Goal: Communication & Community: Answer question/provide support

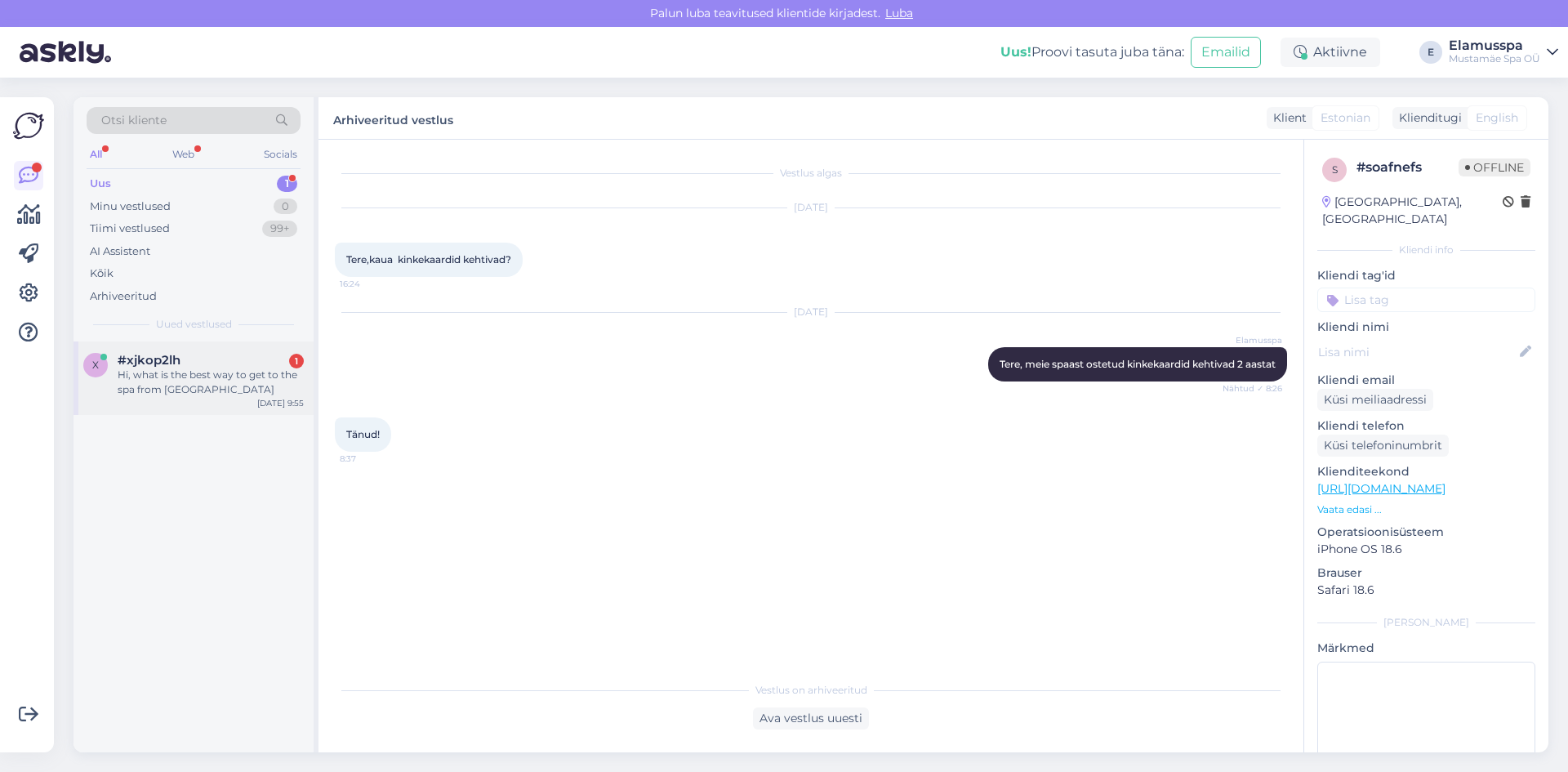
click at [211, 383] on div "Hi, what is the best way to get to the spa from [GEOGRAPHIC_DATA]" at bounding box center [210, 382] width 186 height 30
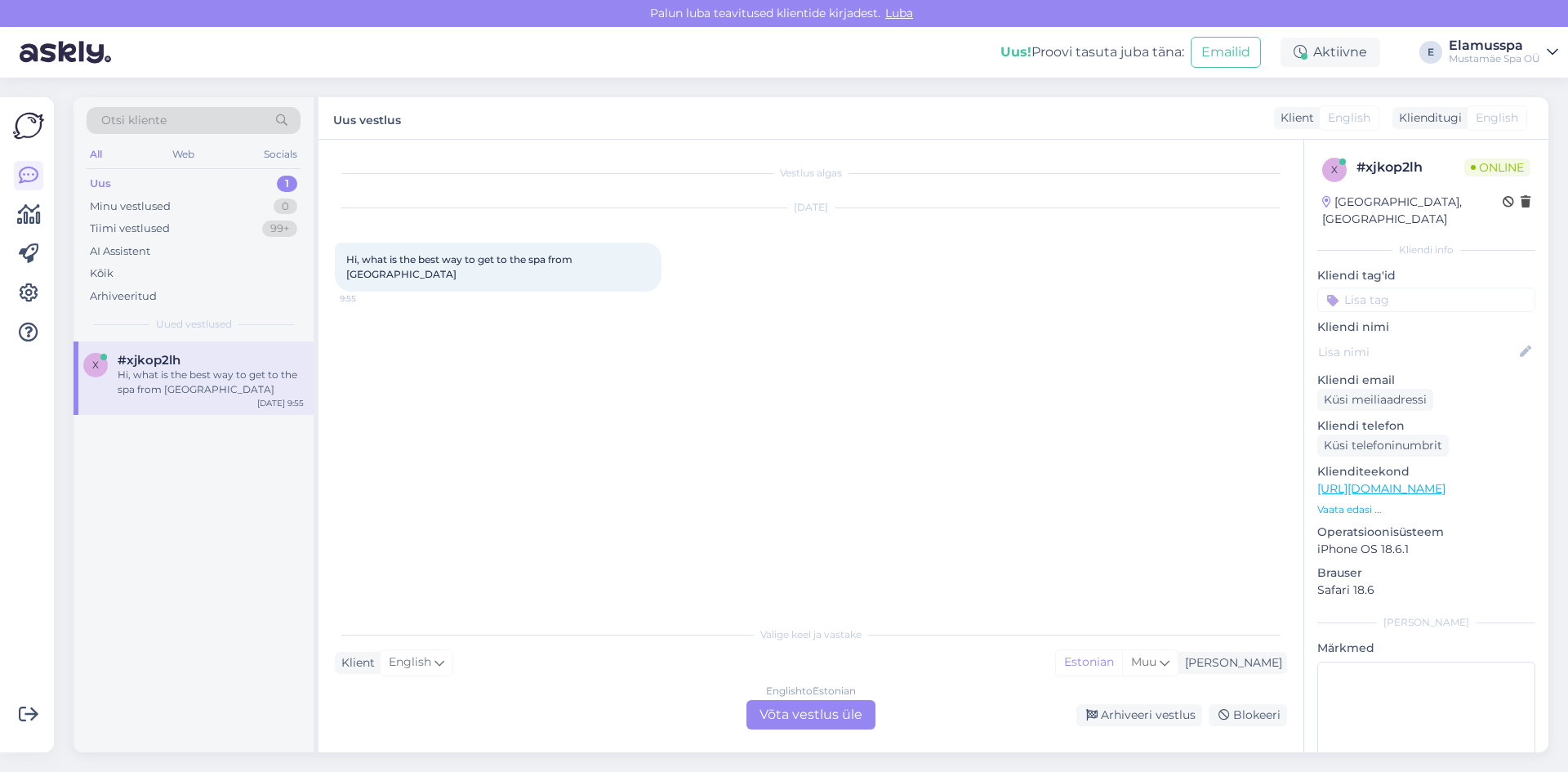
click at [848, 714] on div "English to Estonian Võta vestlus üle" at bounding box center [811, 714] width 129 height 30
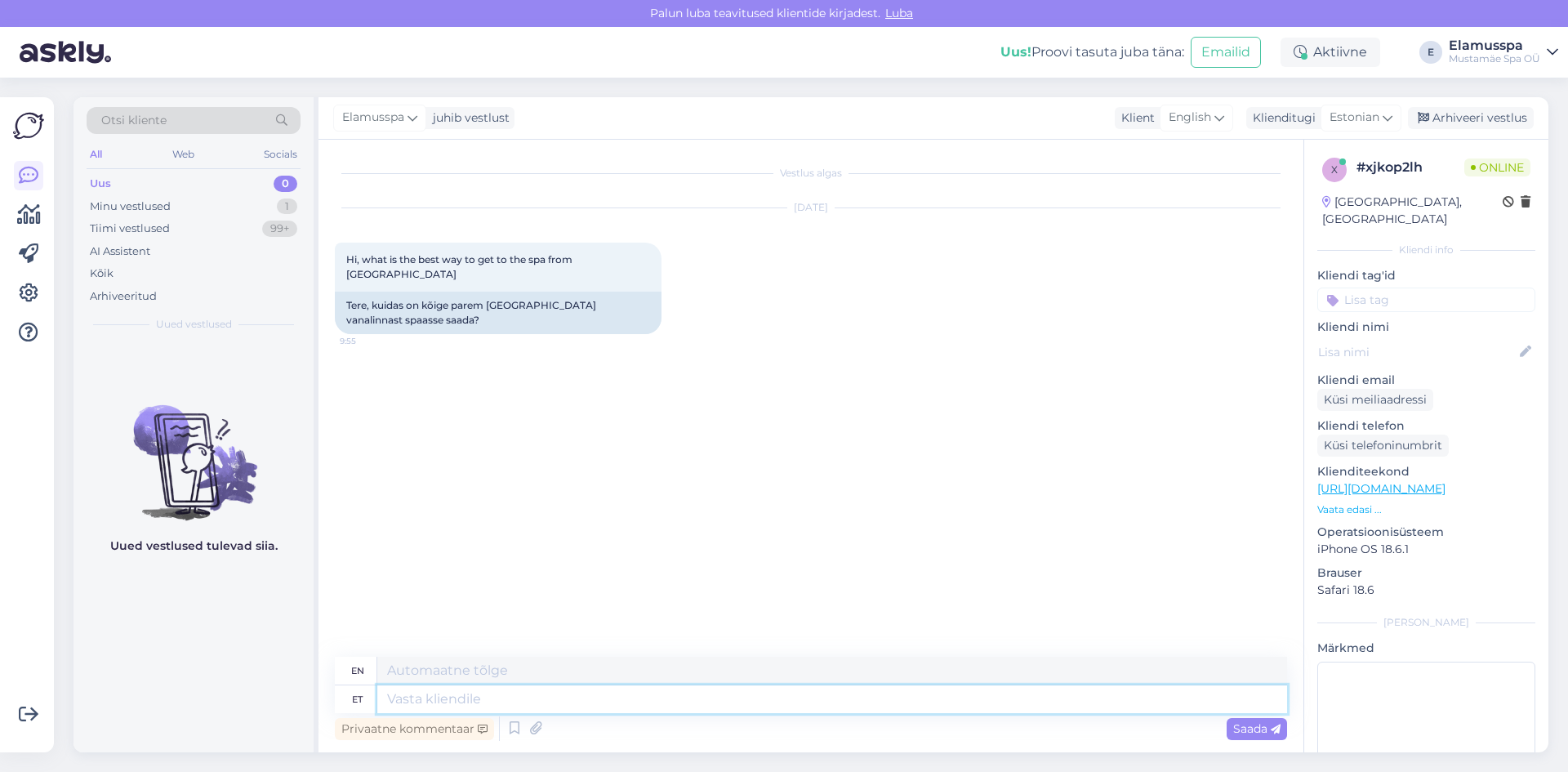
click at [647, 689] on textarea at bounding box center [832, 699] width 910 height 28
type textarea "Hello,"
type textarea "Hello"
type textarea "Hello, de"
type textarea "Hello,"
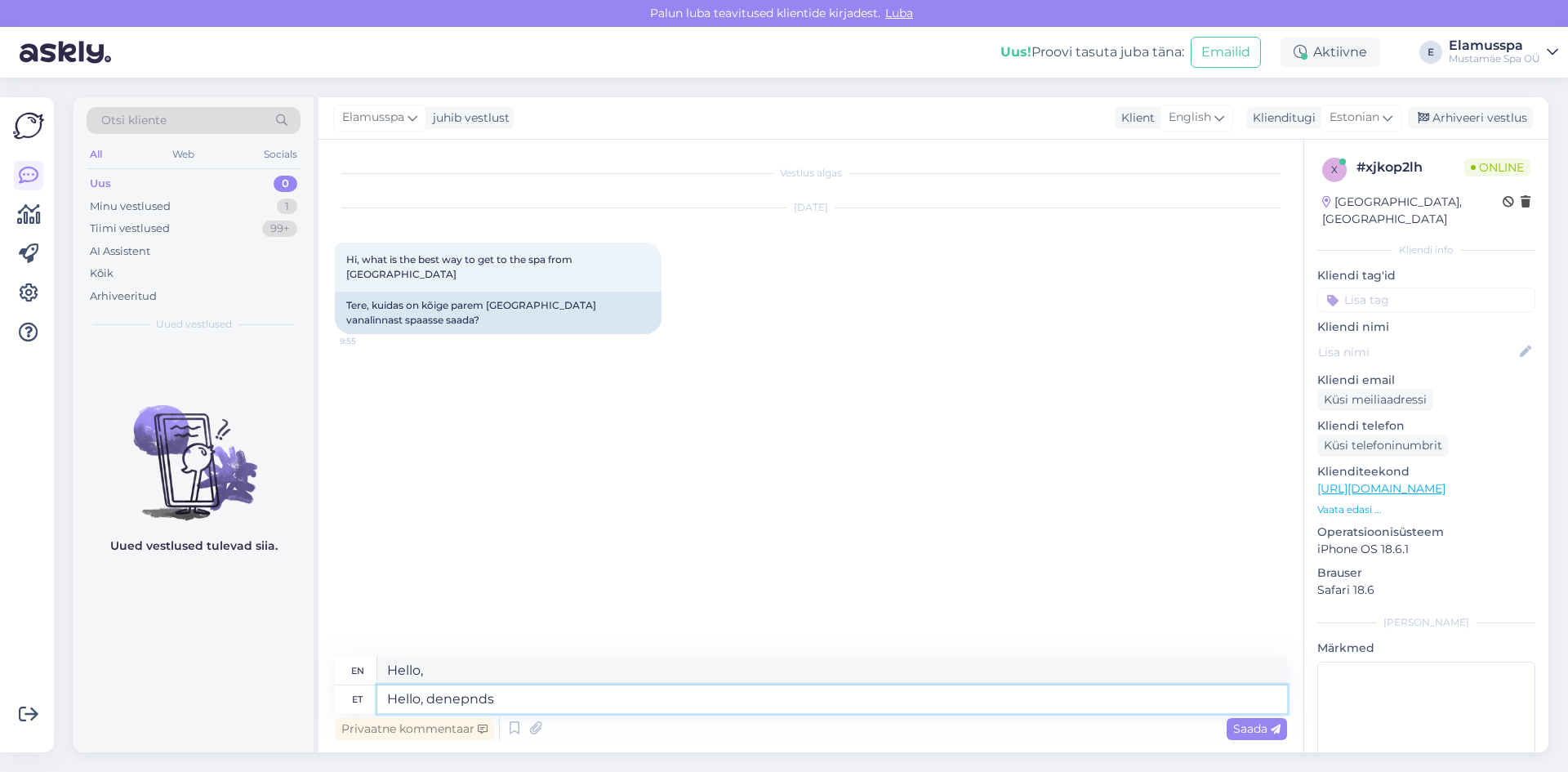
type textarea "Hello, denepnds o"
type textarea "Hello, denepnds"
type textarea "Hello, denends o"
type textarea "Hello, denends"
type textarea "Hello, denends on t"
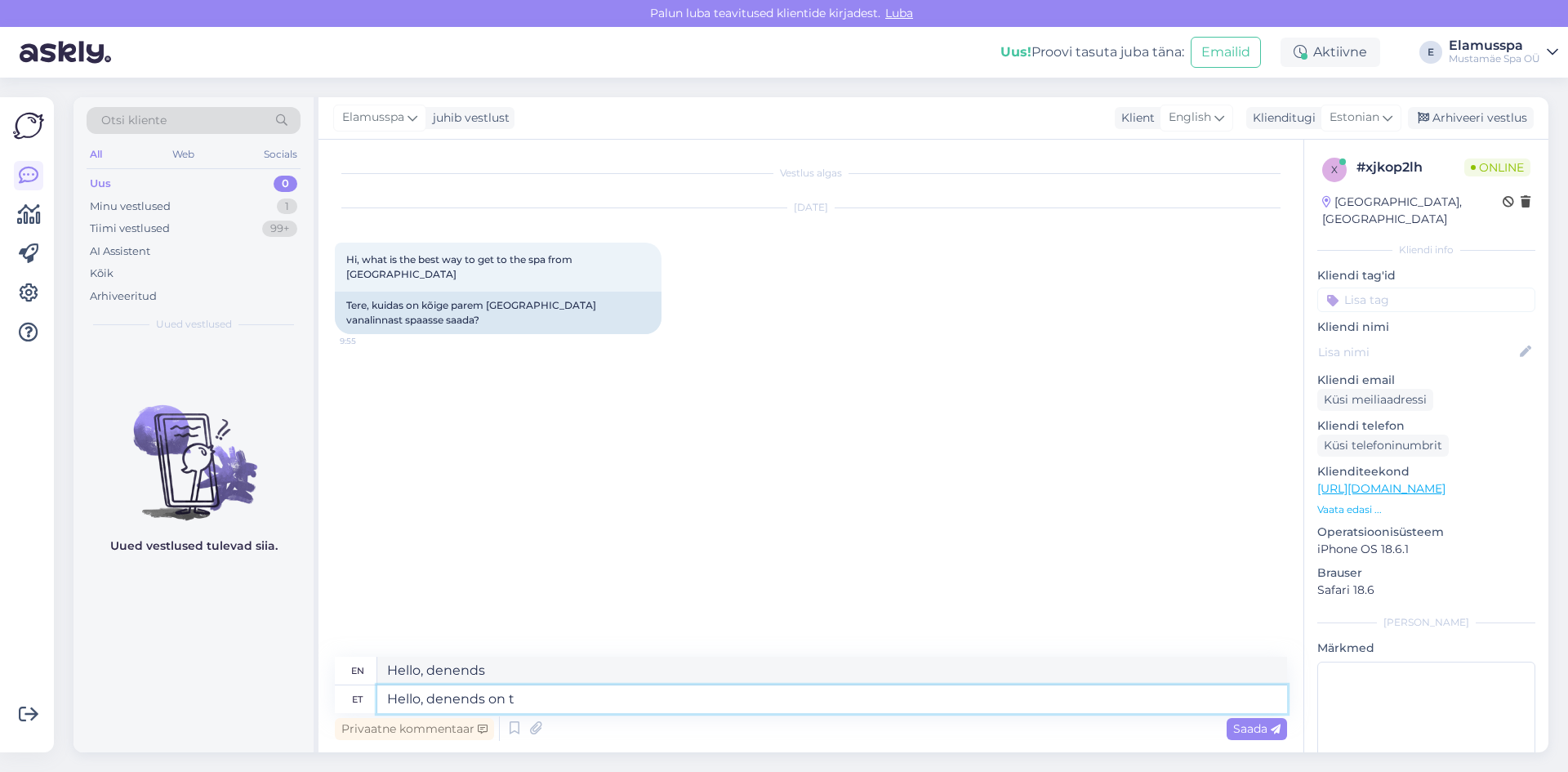
type textarea "Hello, denends is"
type textarea "Hello, denends on the p"
type textarea "Hello, denends on the"
type textarea "Hello, denends on the place"
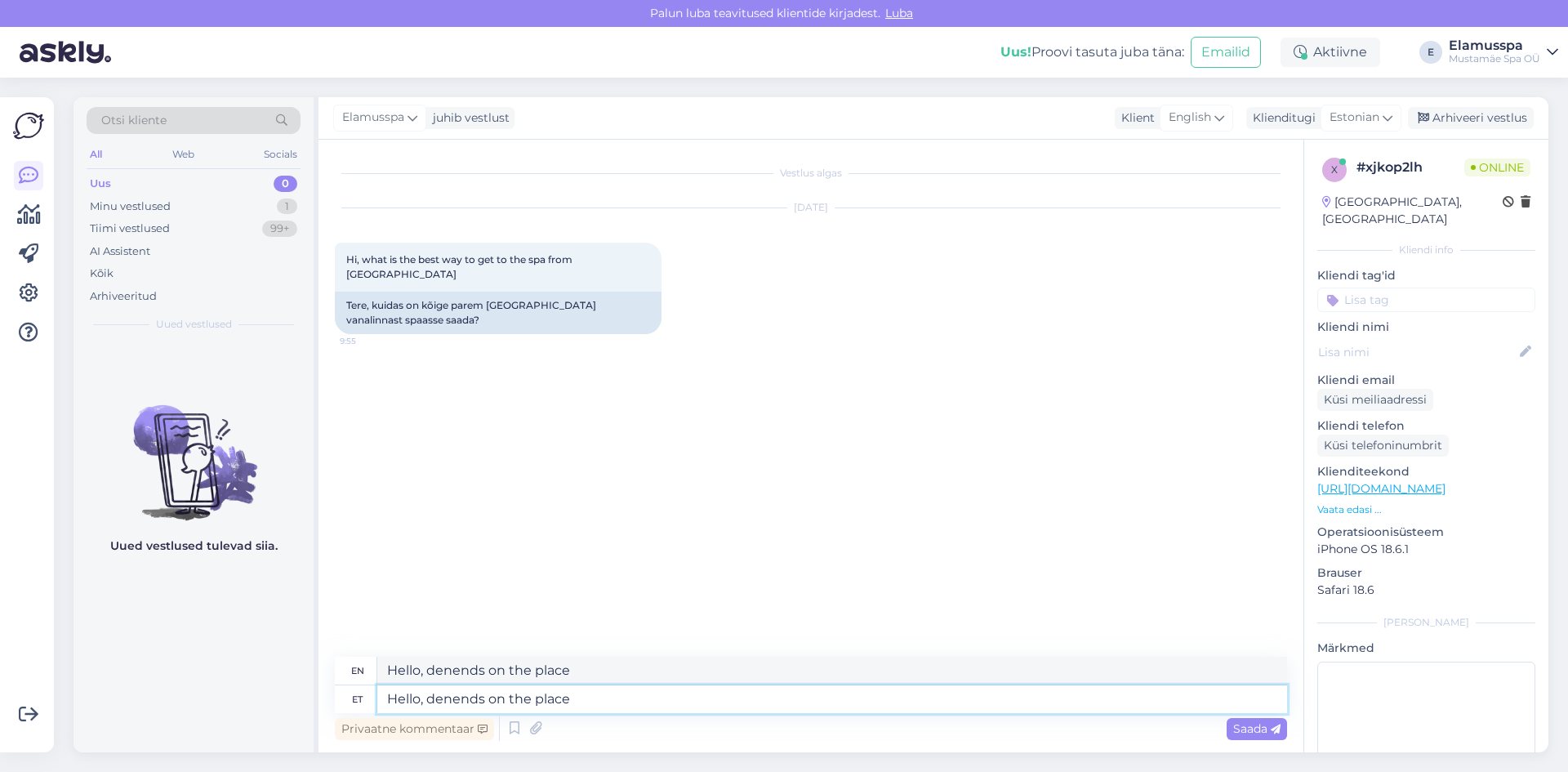
click at [449, 707] on textarea "Hello, denends on the place" at bounding box center [832, 699] width 910 height 28
type textarea "Hello, depends on the place"
type textarea "Hello, it depends on the place."
click at [671, 686] on textarea "Hello, depends on the place" at bounding box center [832, 699] width 910 height 28
type textarea "Hello, depends on the place you"
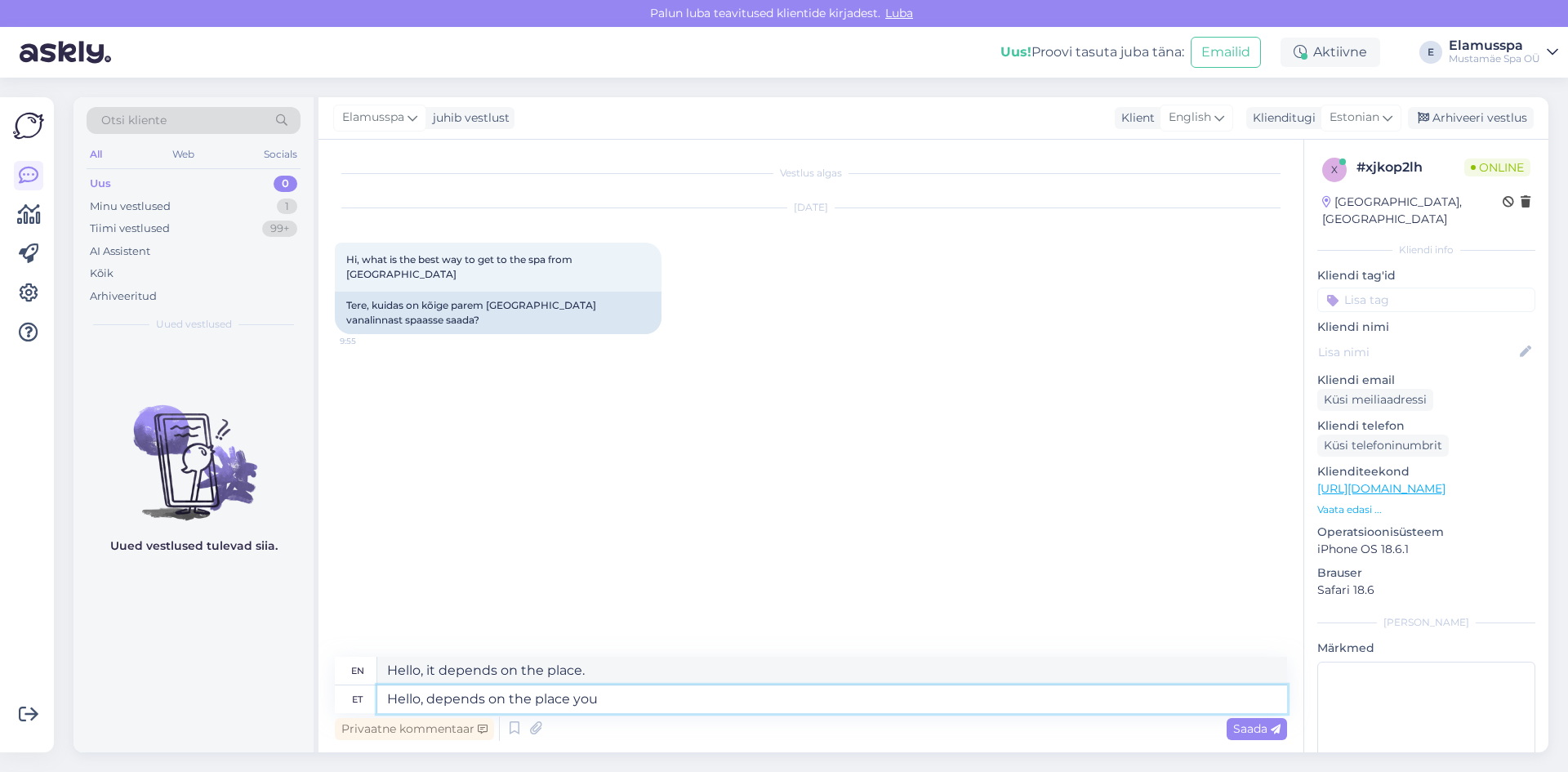
type textarea "Hello, it depends on where you are"
type textarea "Hello, depends on the place you are at"
type textarea "Hello, depends on the place you are"
type textarea "Hello, depends on the place you are at, h"
type textarea "Hello, depends on the place you are at,"
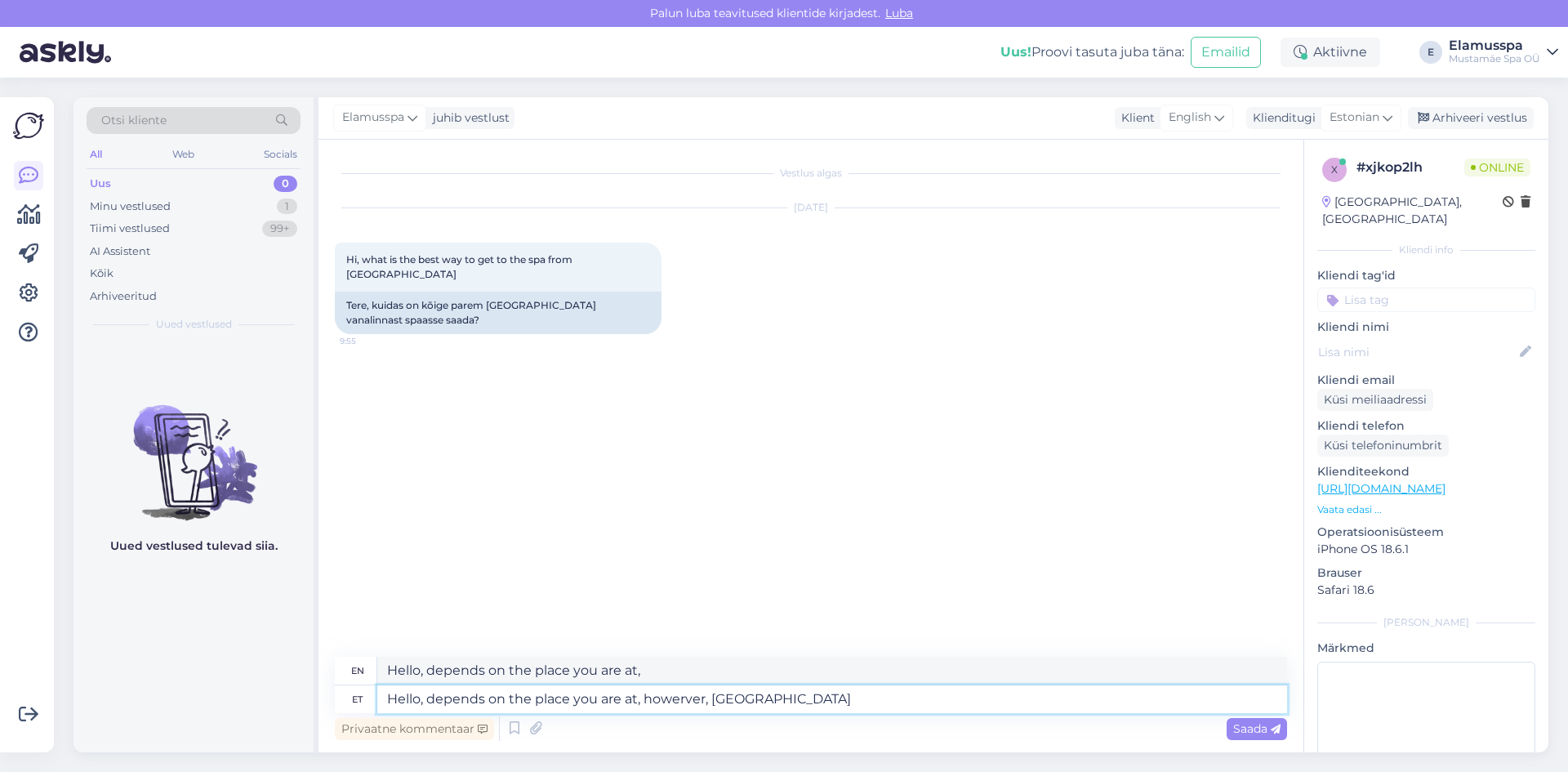
type textarea "Hello, depends on the place you are at, howerver, usu"
type textarea "Hello, depends on the place you are at, however,"
type textarea "Hello, depends on the place you are at, howerver, usually the"
type textarea "Hello, it depends on the place you are at, however, usually"
type textarea "Hello, depends on the place you are at, howerver, usually the b"
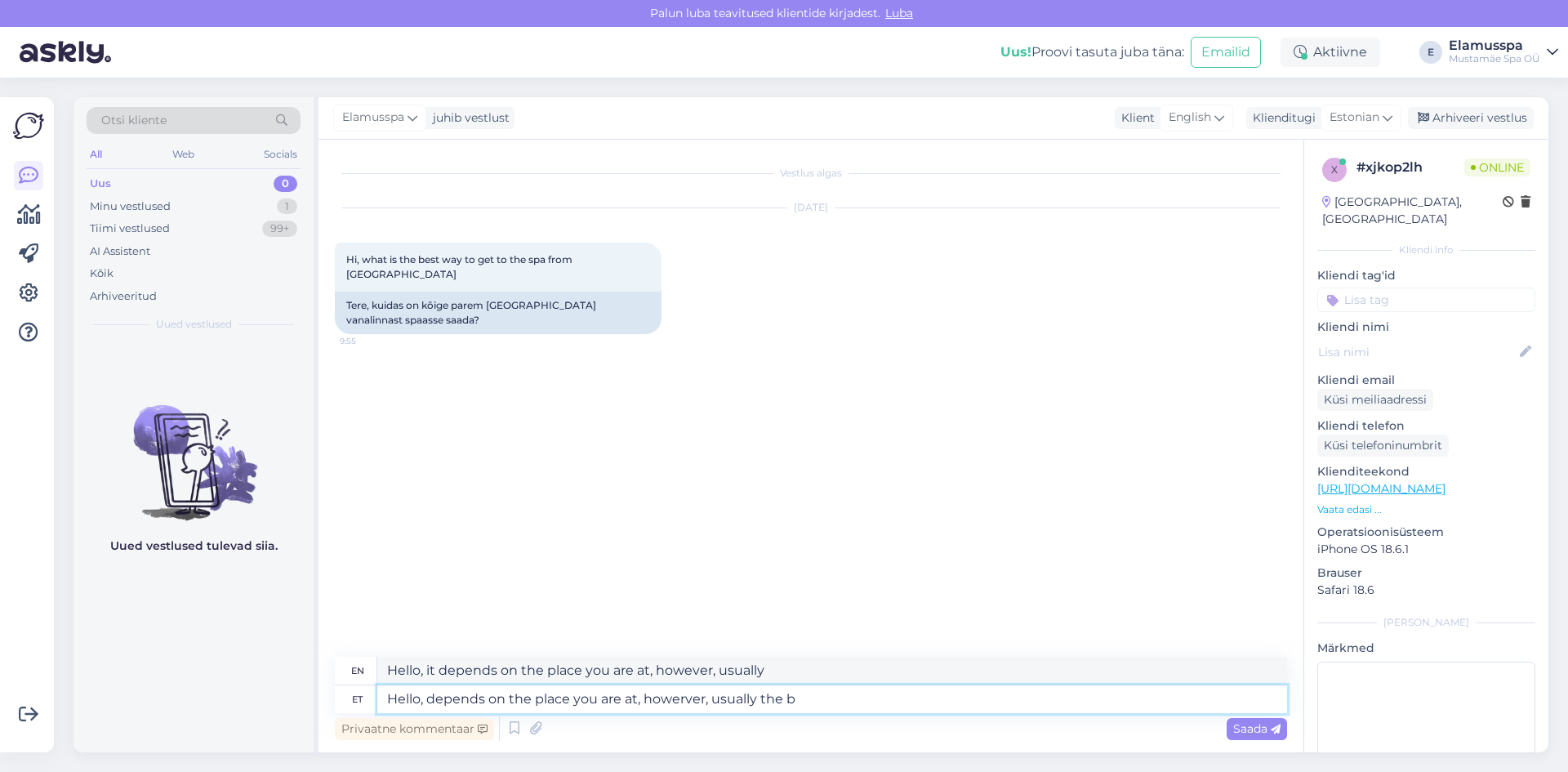
type textarea "Hello, depends on the place you are at, however, usually the"
type textarea "Hello, depends on the place you are at, howerver, usually the bus is"
type textarea "Hello, depends on the place you are at, however, usually the bus"
type textarea "Hello, depends on the place you are at, howerver, usually the bus is t"
type textarea "Hello, depends on the place you are at, however, usually the bus is"
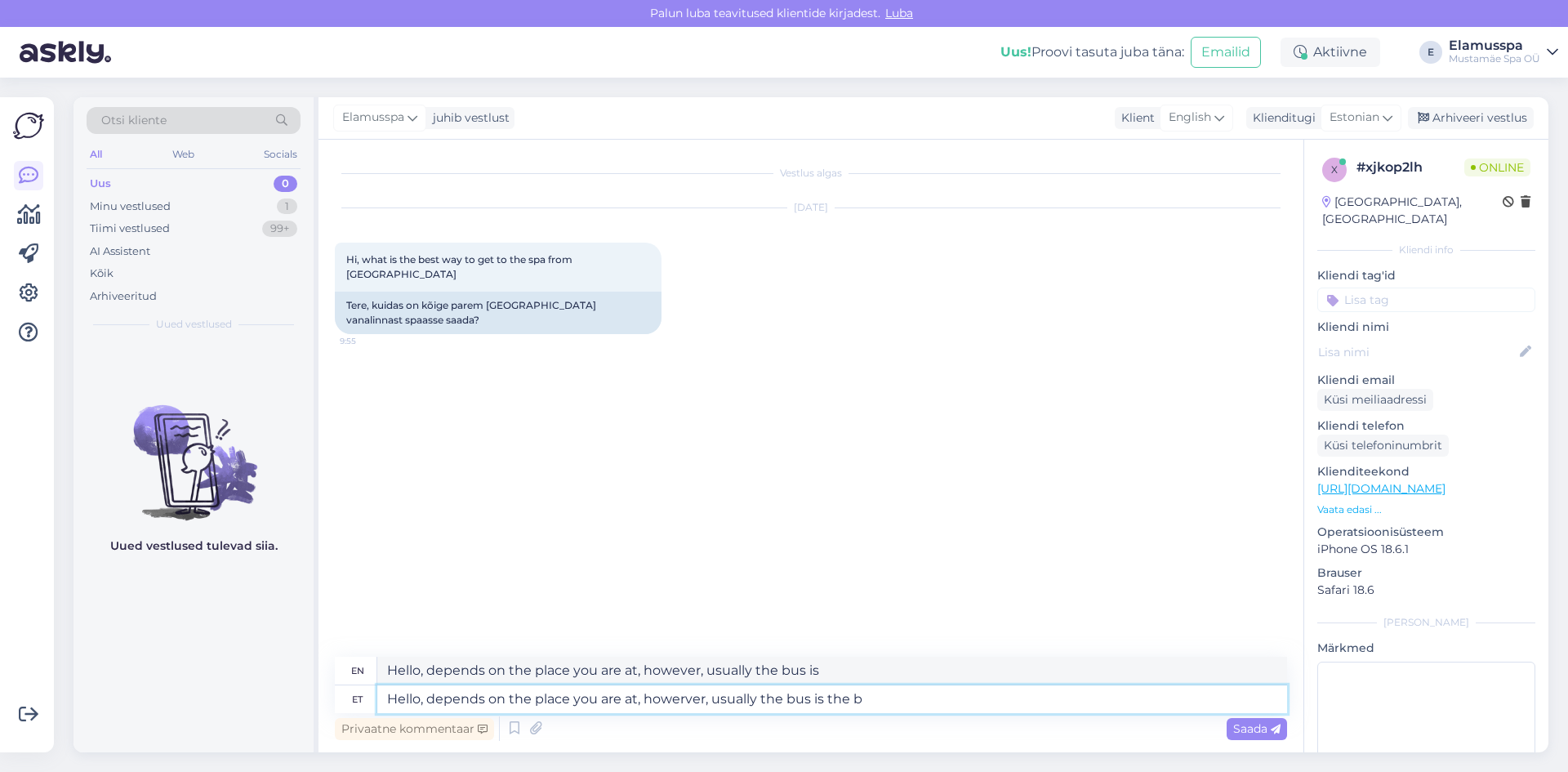
type textarea "Hello, depends on the place you are at, howerver, usually the bus is the be"
type textarea "Hello, depends on the place you are at, however, usually the bus is the"
type textarea "Hello, depends on the place you are at, howerver, usually the bus is the best wa"
type textarea "Hello, depends on the place you are at, however, usually the bus is the best"
type textarea "Hello, depends on the place you are at, howerver, usually the bus is the best w…"
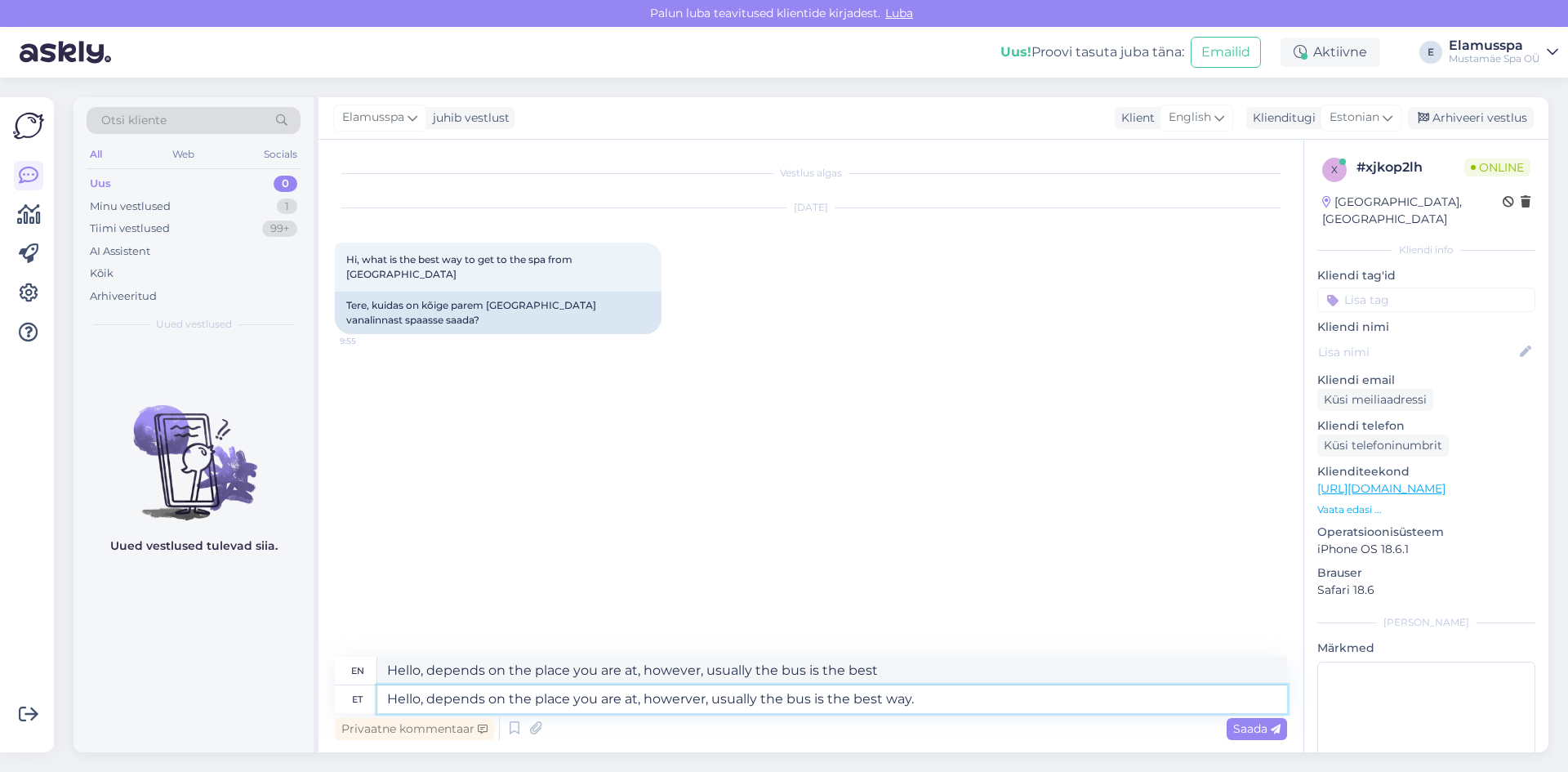
type textarea "Hello, depends on the place you are at, however, usually the bus is the best wa…"
click at [685, 699] on textarea "Hello, depends on the place you are at, howerver, usually the bus is the best w…" at bounding box center [832, 699] width 910 height 28
type textarea "Hello, depends on the place you are at, however, usually the bus is the best wa…"
type textarea "Hello, it depends on the place you are at, however, usually the bus is the best…"
click at [922, 698] on textarea "Hello, depends on the place you are at, however, usually the bus is the best wa…" at bounding box center [832, 699] width 910 height 28
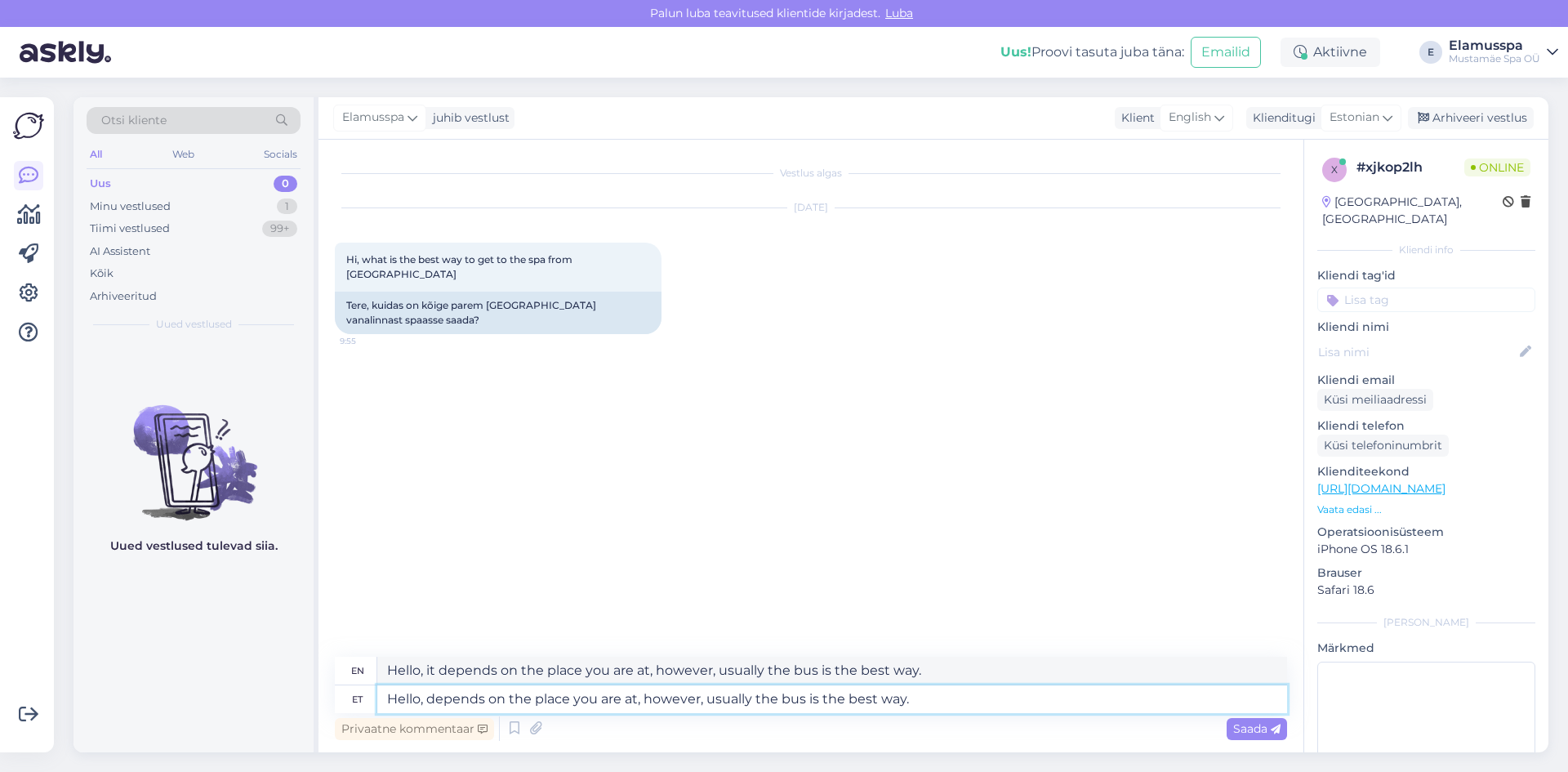
type textarea "Hello, depends on the place you are at, however, usually the bus is the best wa…"
drag, startPoint x: 956, startPoint y: 666, endPoint x: 0, endPoint y: 583, distance: 959.6
click at [0, 583] on div "Võimalused Veendu, et Askly loob sulle väärtust. Sulge Ühenda FB ja IG sõnumid …" at bounding box center [784, 425] width 1568 height 694
paste textarea
type textarea "Hello, depends on the place you are at, however, usually the bus is the best wa…"
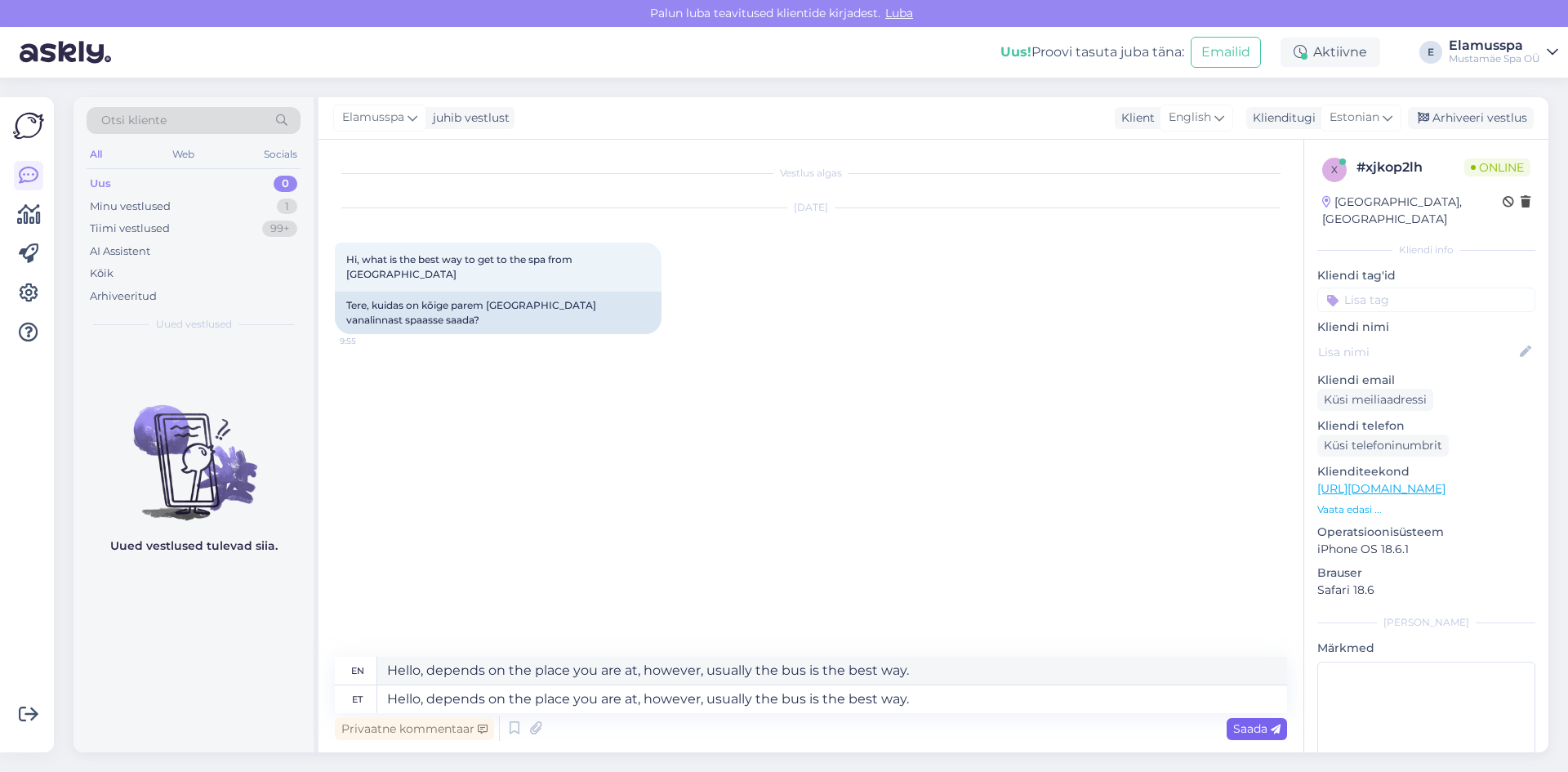
click at [1283, 726] on div "Saada" at bounding box center [1256, 728] width 60 height 22
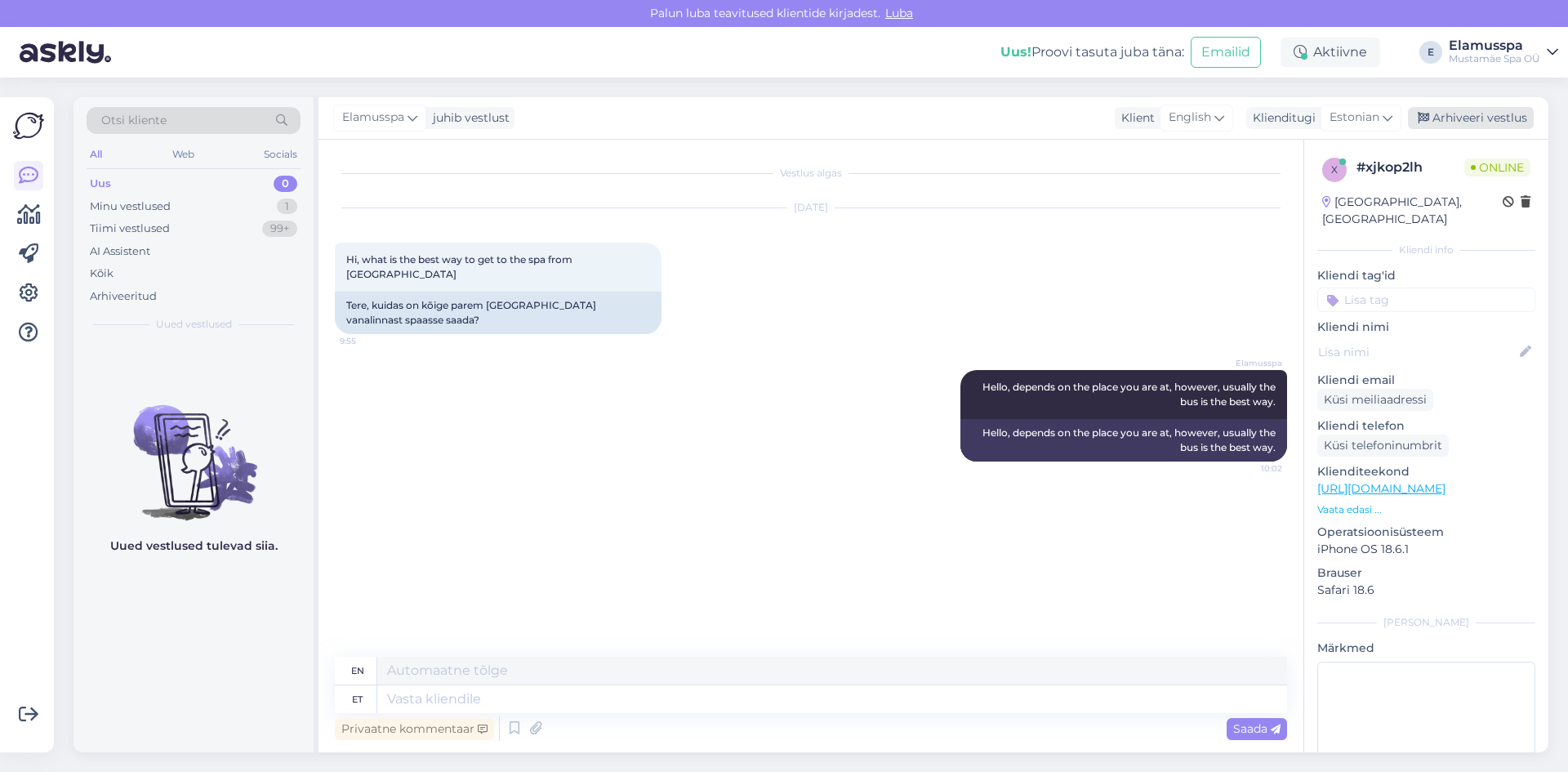
click at [1448, 113] on div "Arhiveeri vestlus" at bounding box center [1470, 118] width 126 height 22
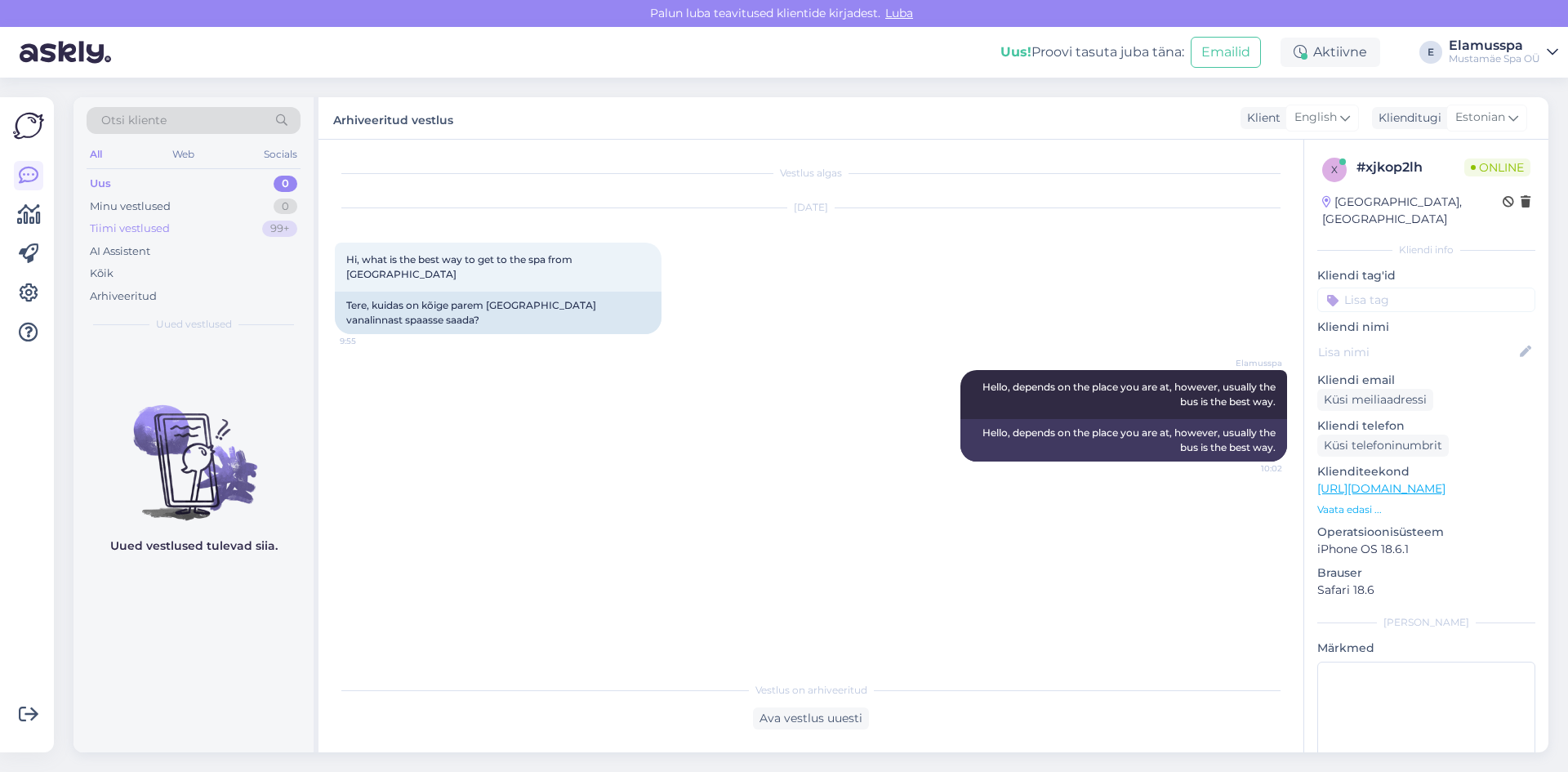
click at [231, 227] on div "Tiimi vestlused 99+" at bounding box center [193, 229] width 214 height 23
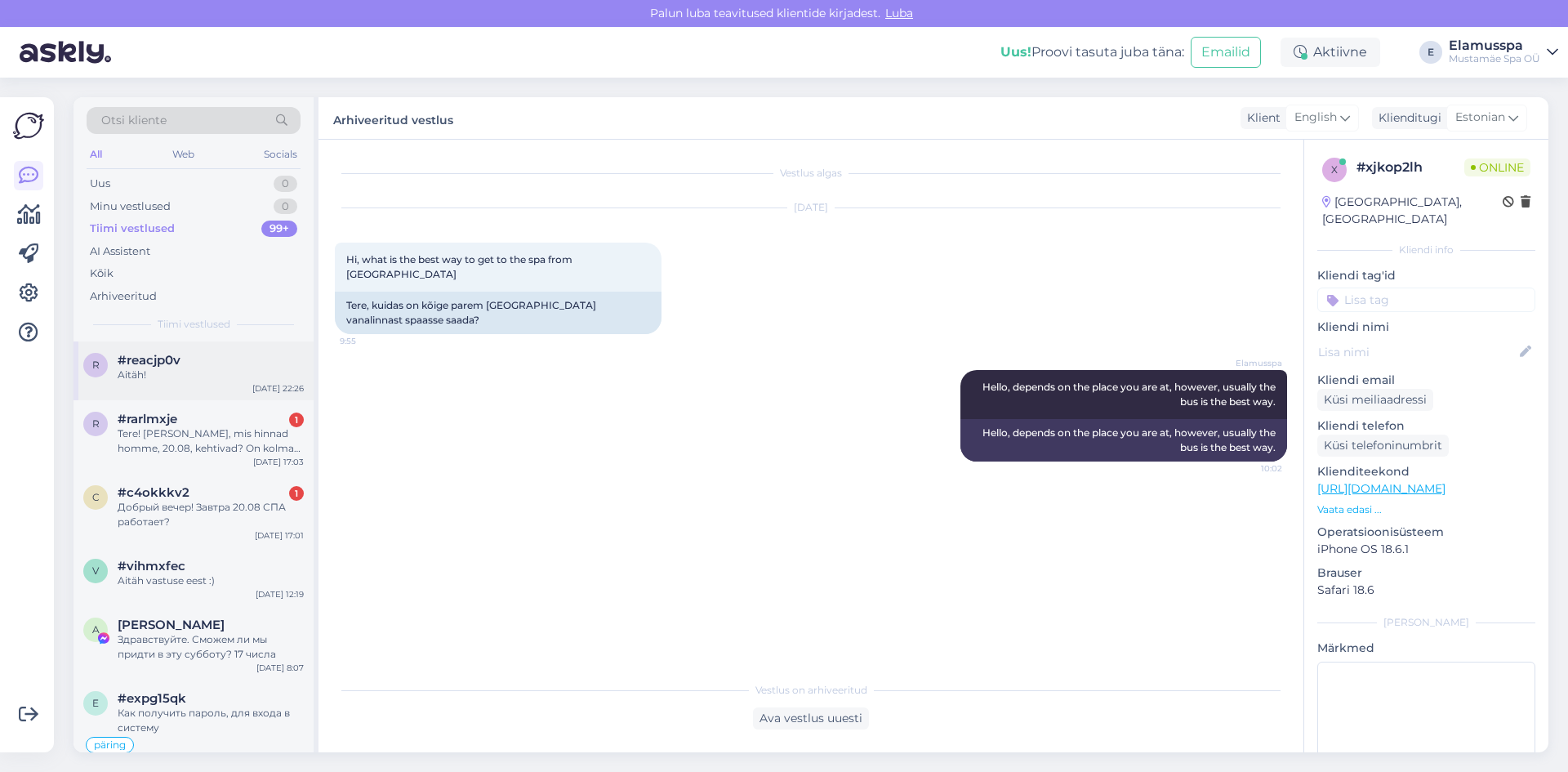
click at [212, 374] on div "Aitäh!" at bounding box center [210, 374] width 186 height 15
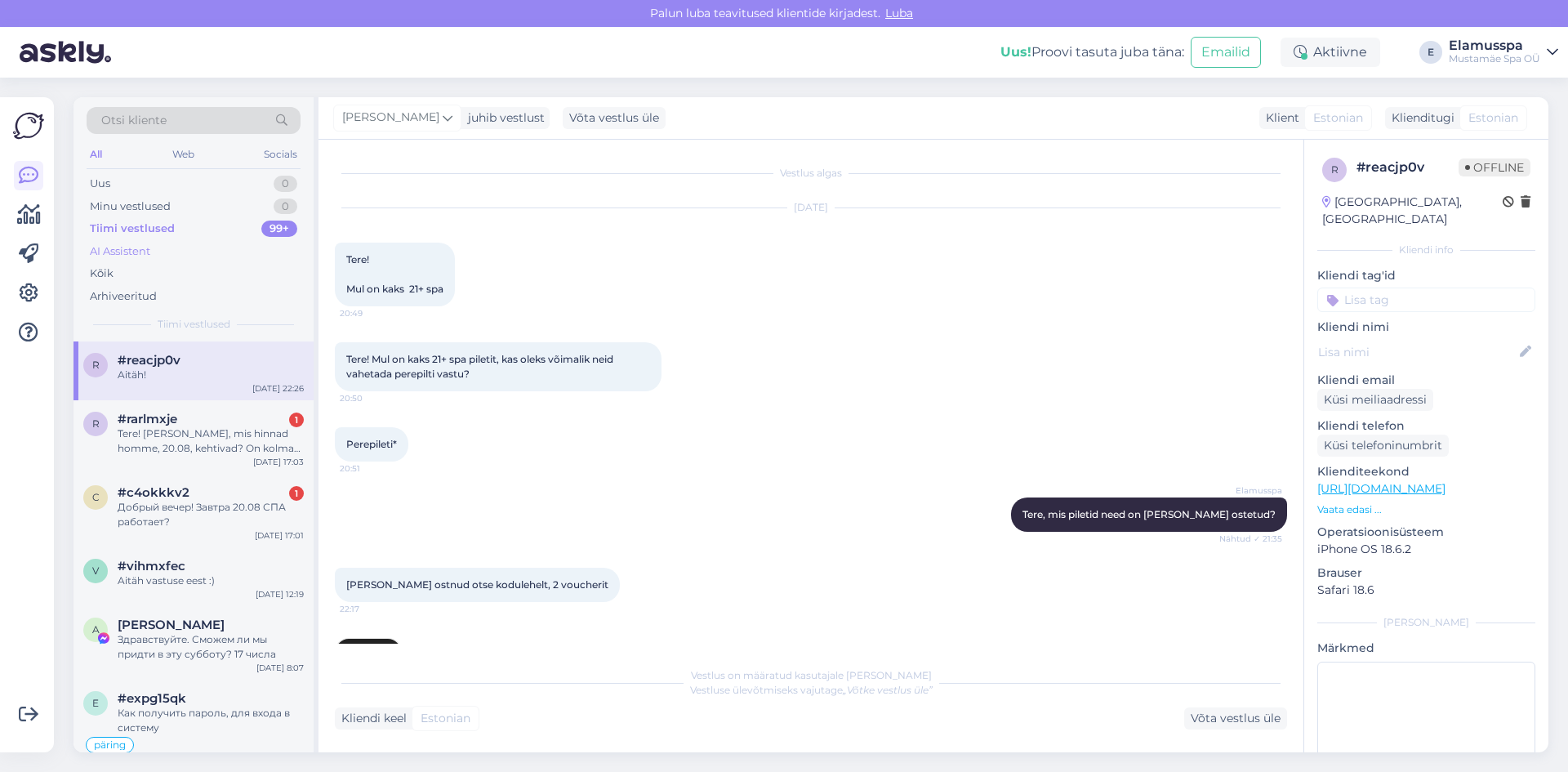
scroll to position [235, 0]
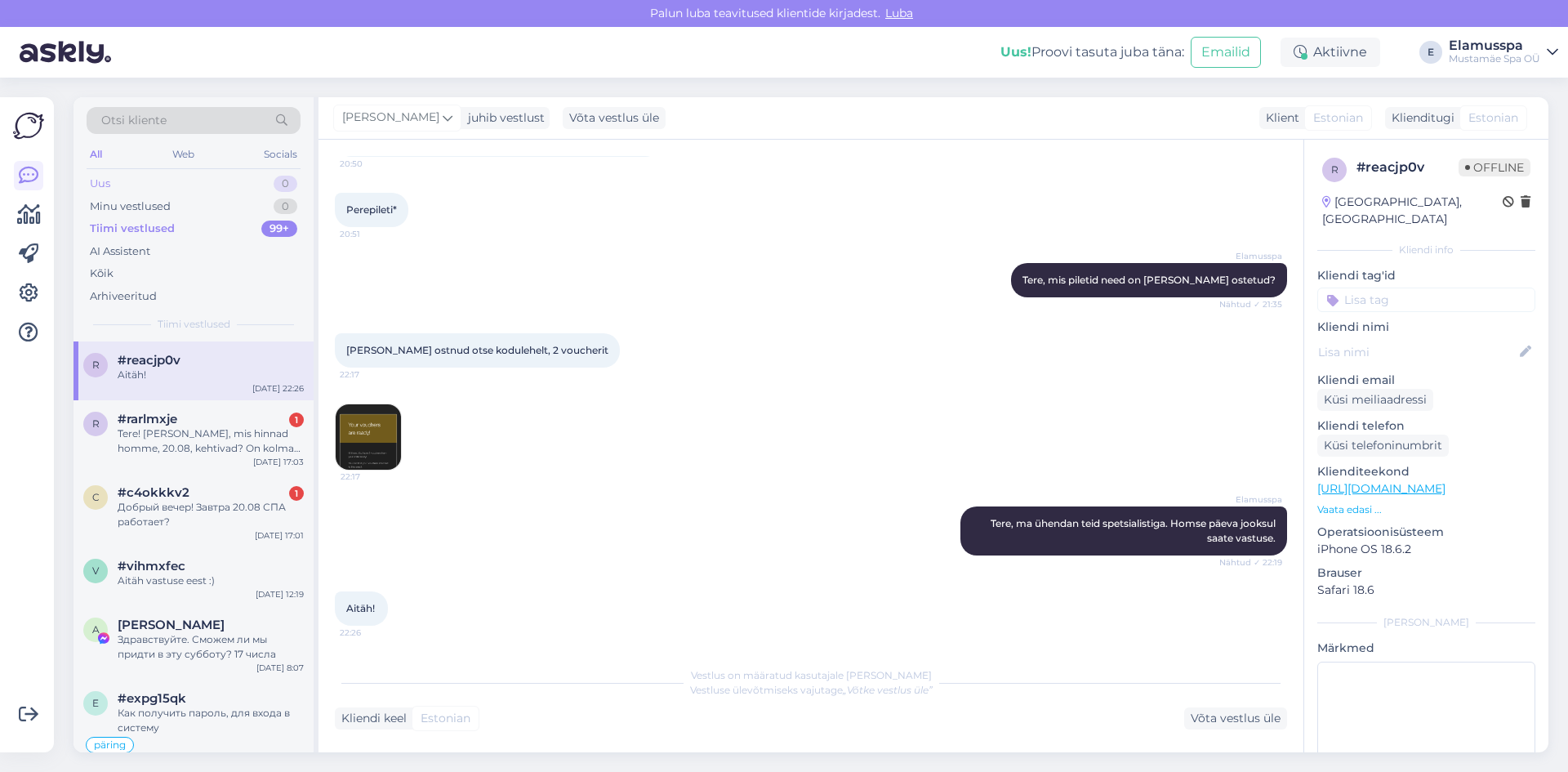
click at [253, 176] on div "Uus 0" at bounding box center [193, 184] width 214 height 23
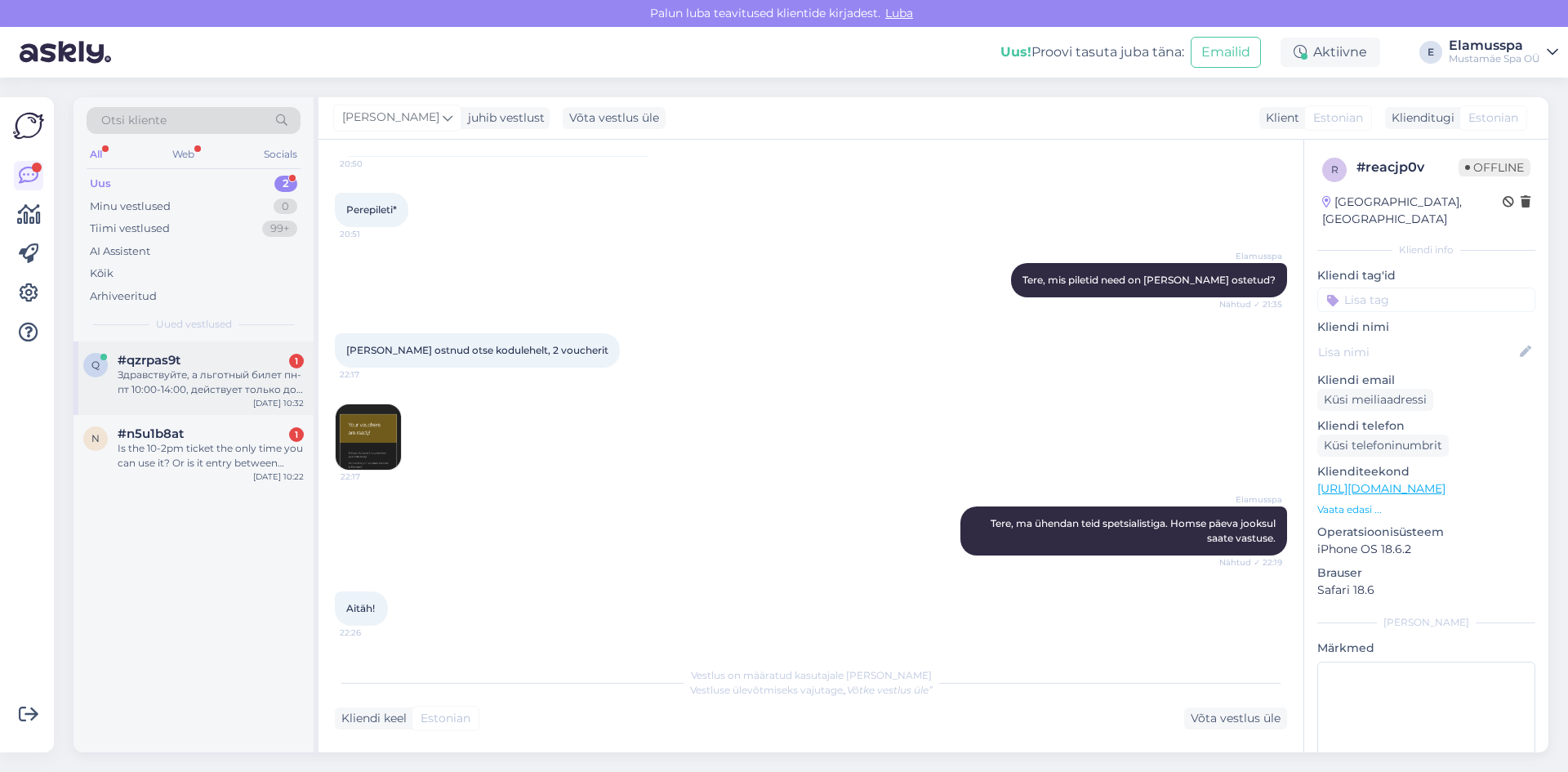
click at [286, 391] on div "Здравствуйте, а льготный билет пн-пт 10:00-14:00, действует только до двух? Нап…" at bounding box center [210, 382] width 186 height 30
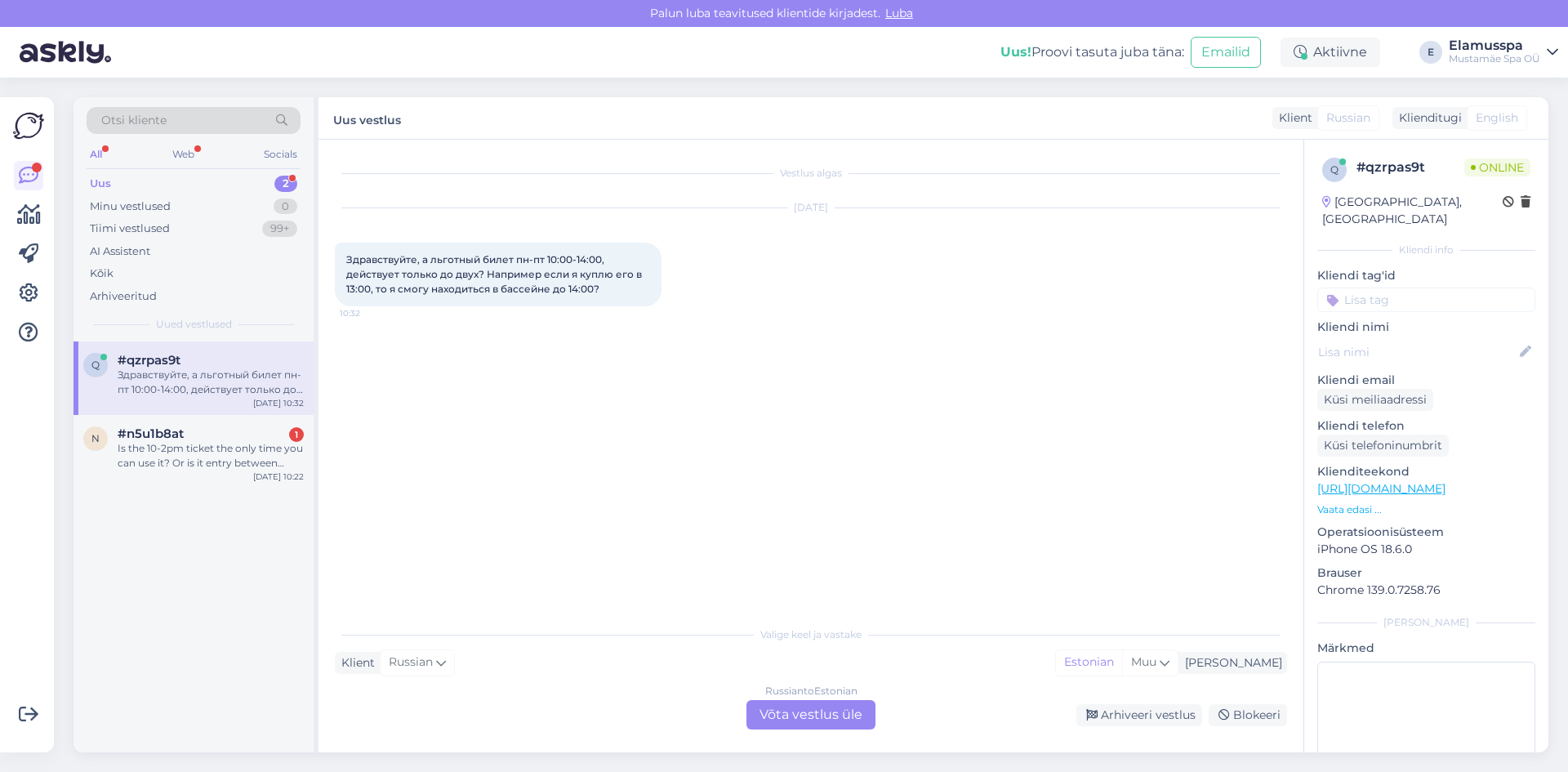
click at [805, 704] on div "Russian to Estonian Võta vestlus üle" at bounding box center [811, 714] width 129 height 30
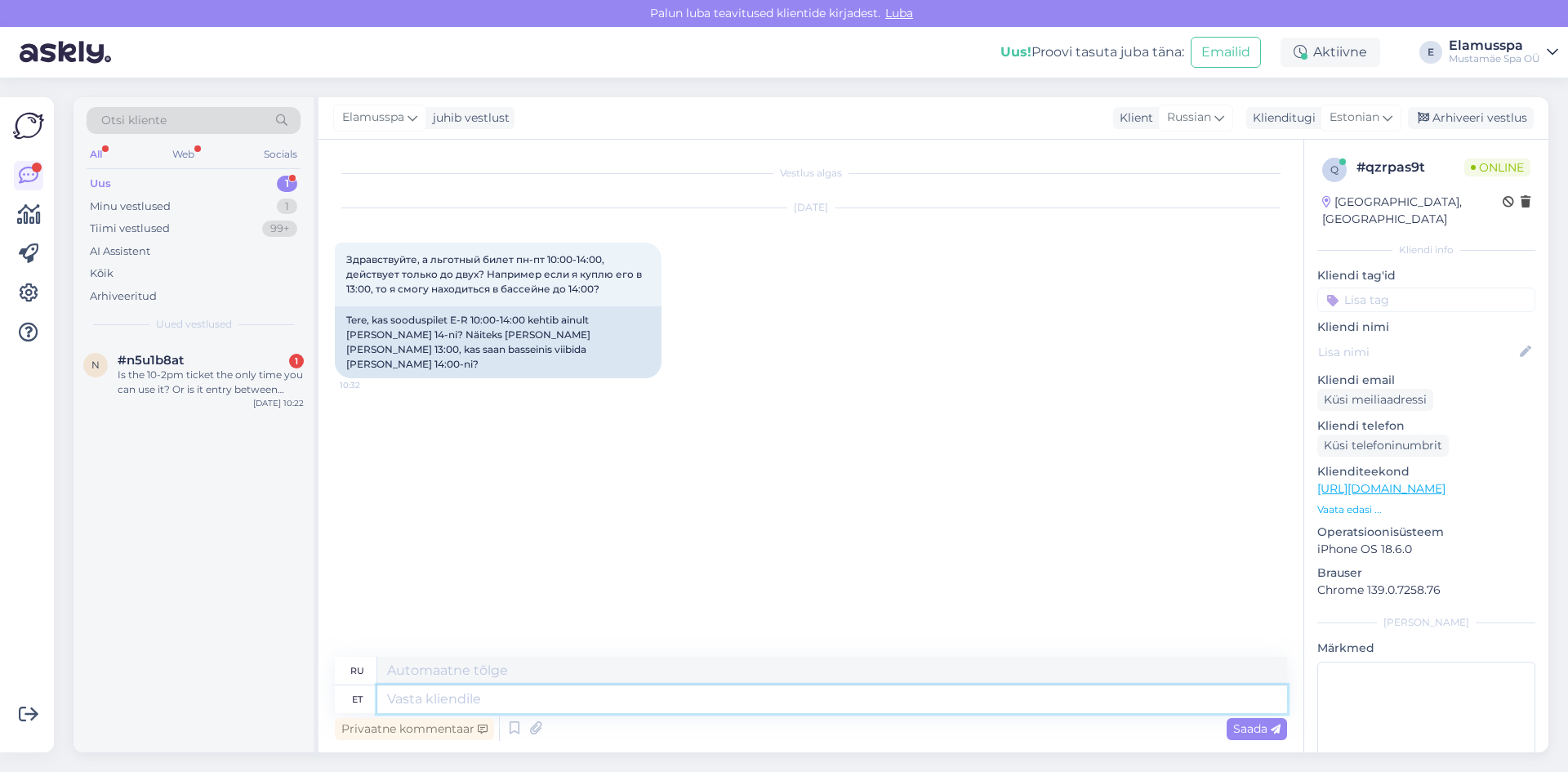
click at [685, 702] on textarea at bounding box center [832, 699] width 910 height 28
type textarea "Здрав"
type textarea "Привет"
type textarea "Здравствуйте, с"
type textarea "Привет,"
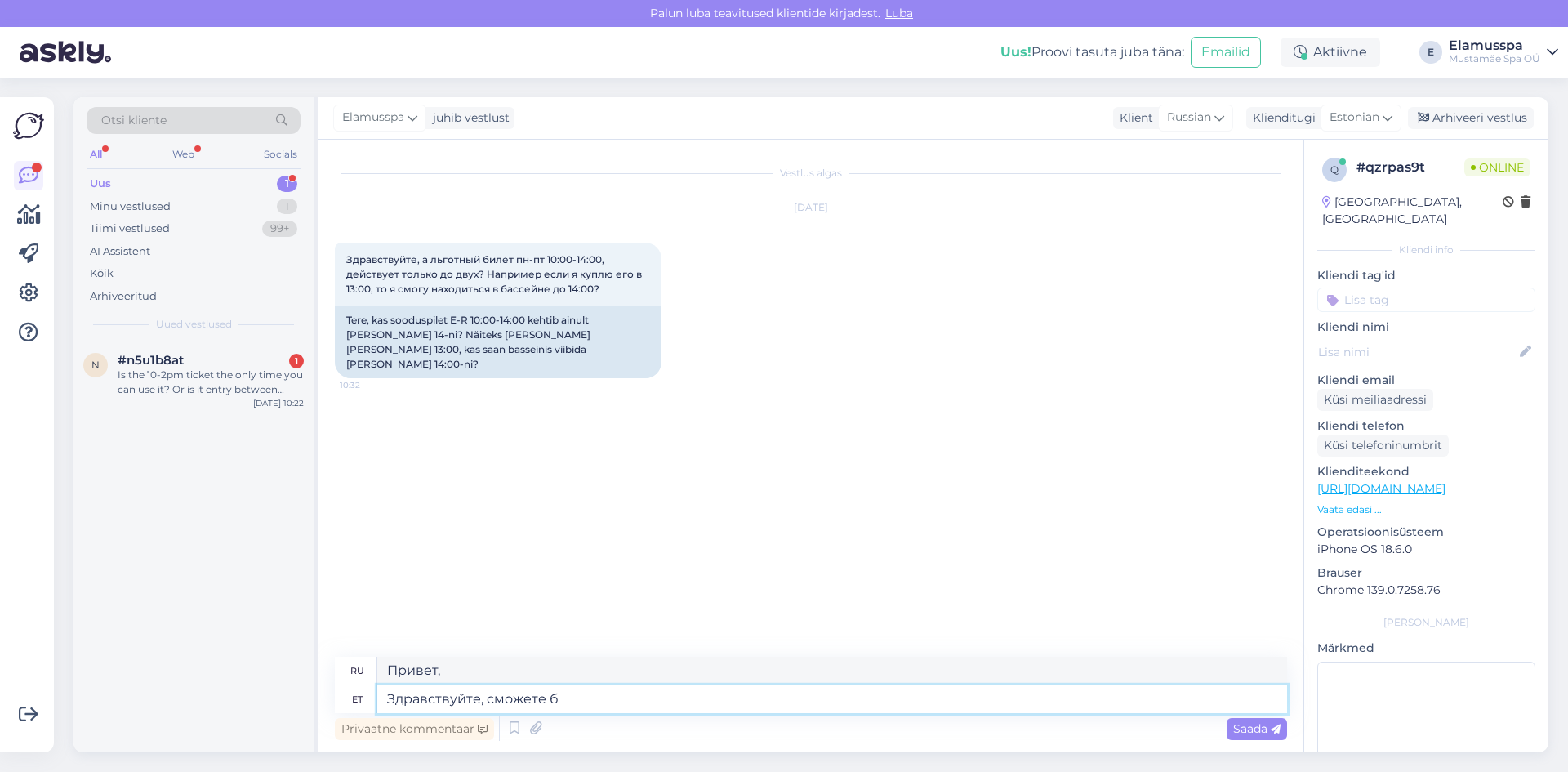
type textarea "Здравствуйте, сможете бы"
type textarea "Привет, ты можешь"
type textarea "Здравствуйте, сможете быть вес"
type textarea "Привет, ты можешь быть"
type textarea "Здравствуйте, сможете быть весь ле"
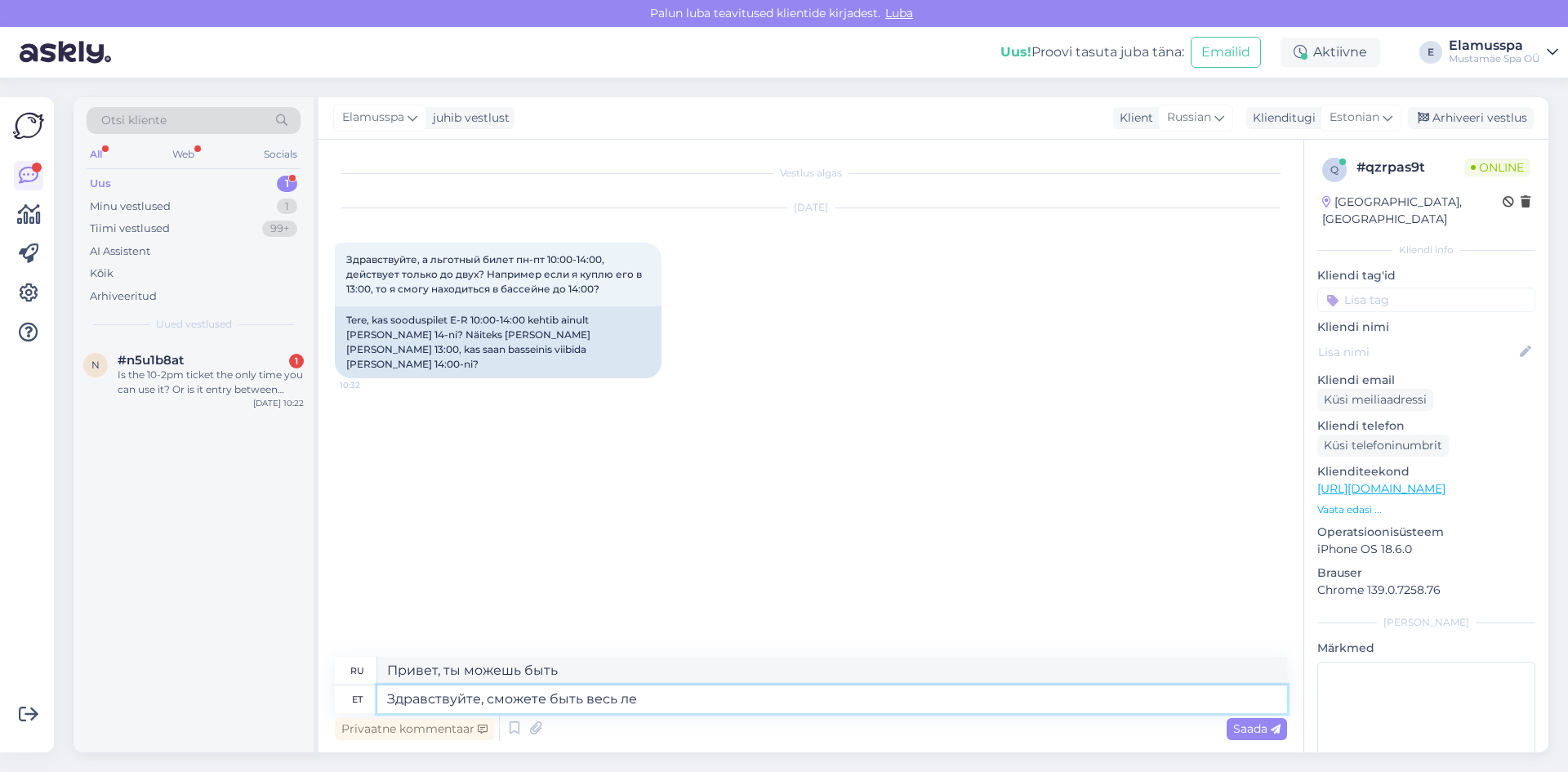
type textarea "Привет, ты можешь быть целым"
type textarea "Здравствуйте, сможете быть весь день"
type textarea "Привет, ты можешь быть весь день"
type textarea "Здравствуйте, сможете быть весь день"
click at [676, 716] on div "Privaatne kommentaar Saada" at bounding box center [811, 728] width 952 height 31
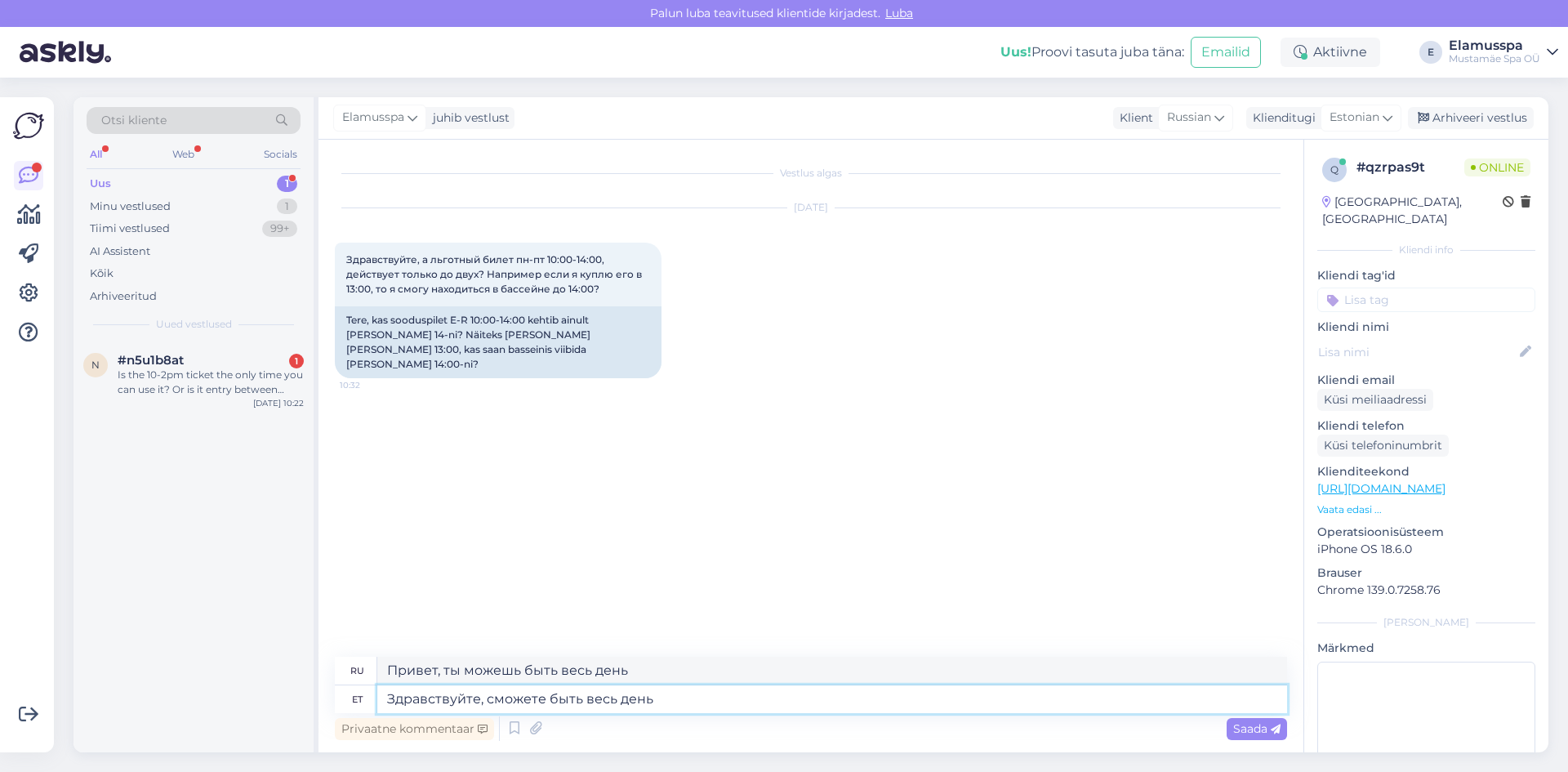
click at [690, 707] on textarea "Здравствуйте, сможете быть весь день" at bounding box center [832, 699] width 910 height 28
drag, startPoint x: 712, startPoint y: 657, endPoint x: 0, endPoint y: 621, distance: 712.9
click at [0, 621] on div "Võimalused Veendu, et Askly loob sulle väärtust. Sulge Ühenda FB ja IG sõnumid …" at bounding box center [784, 425] width 1568 height 694
paste textarea "дравствуйте, сможете"
type textarea "Здравствуйте, сможете быть весь день"
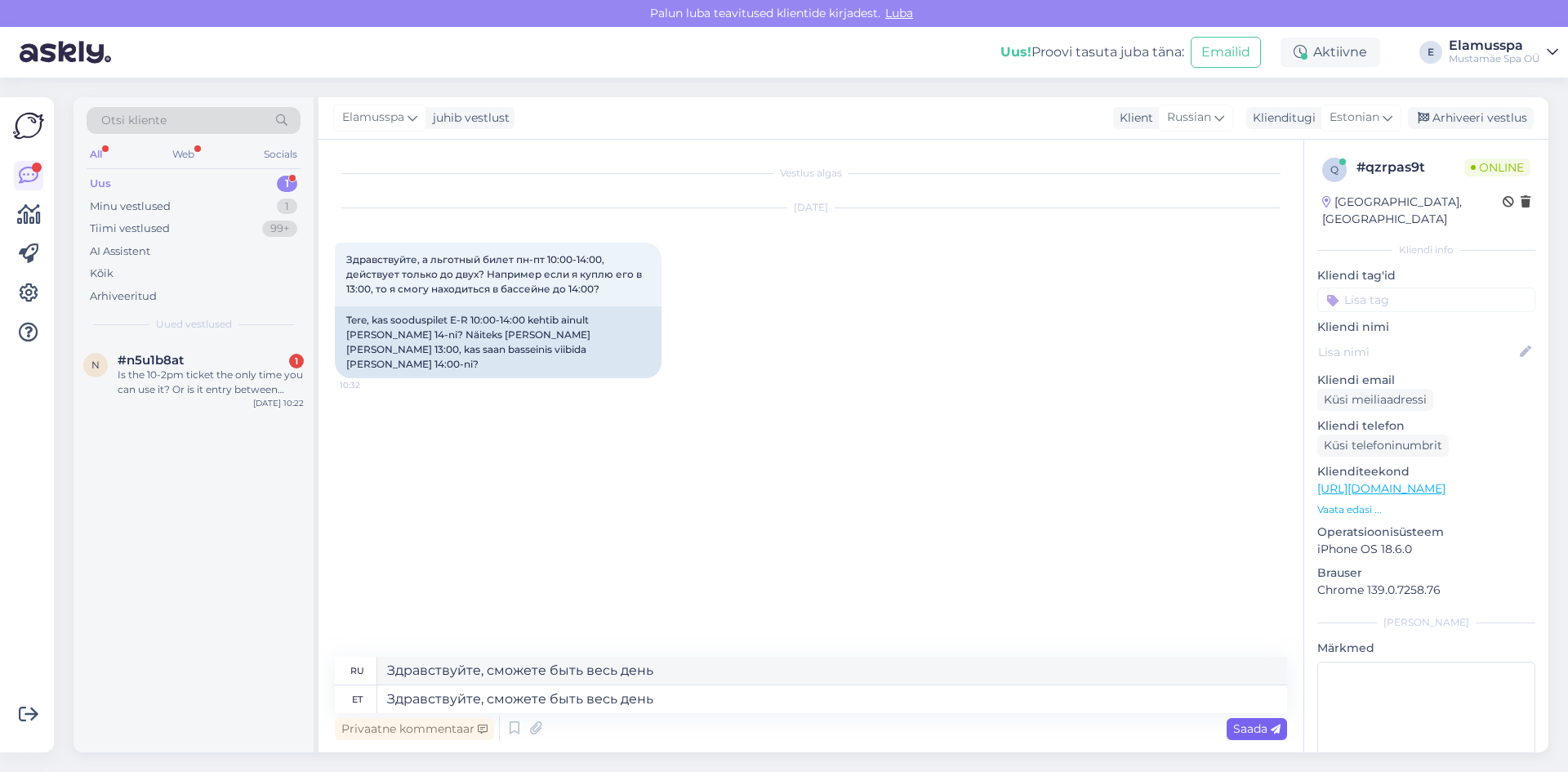
click at [1251, 728] on span "Saada" at bounding box center [1257, 728] width 47 height 15
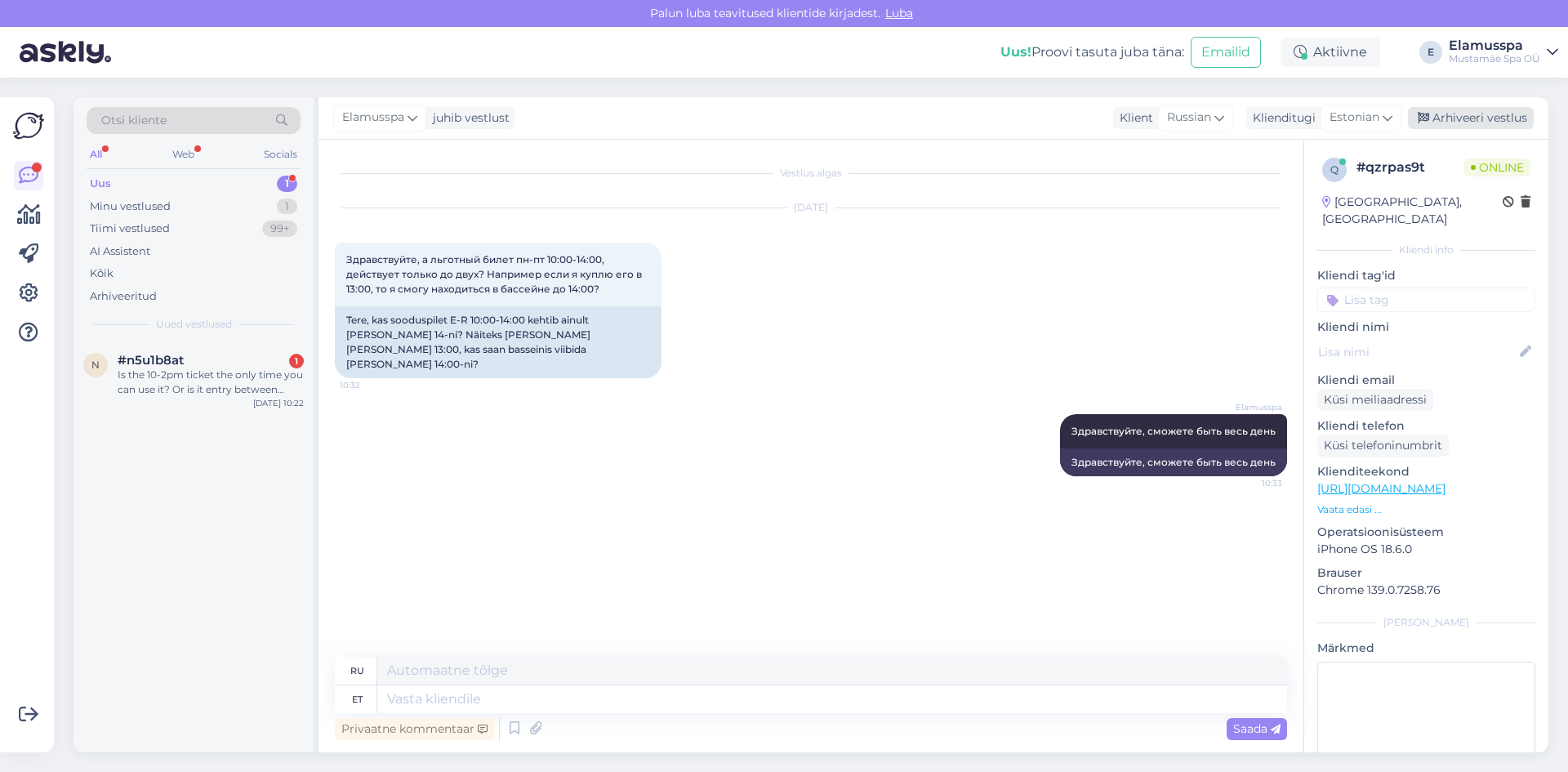
click at [1471, 127] on div "Arhiveeri vestlus" at bounding box center [1470, 118] width 126 height 22
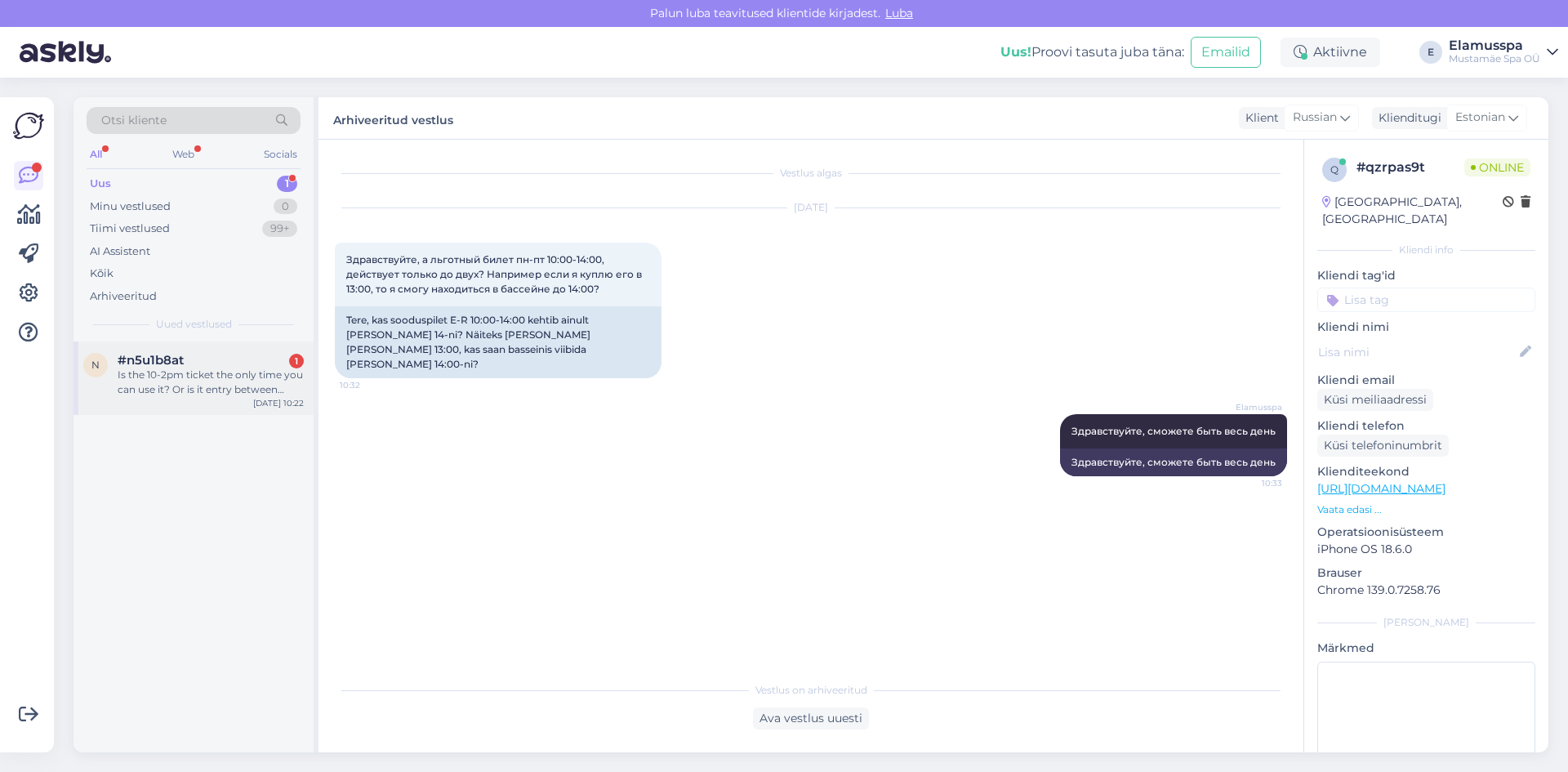
click at [150, 380] on div "Is the 10-2pm ticket the only time you can use it? Or is it entry between those…" at bounding box center [210, 382] width 186 height 30
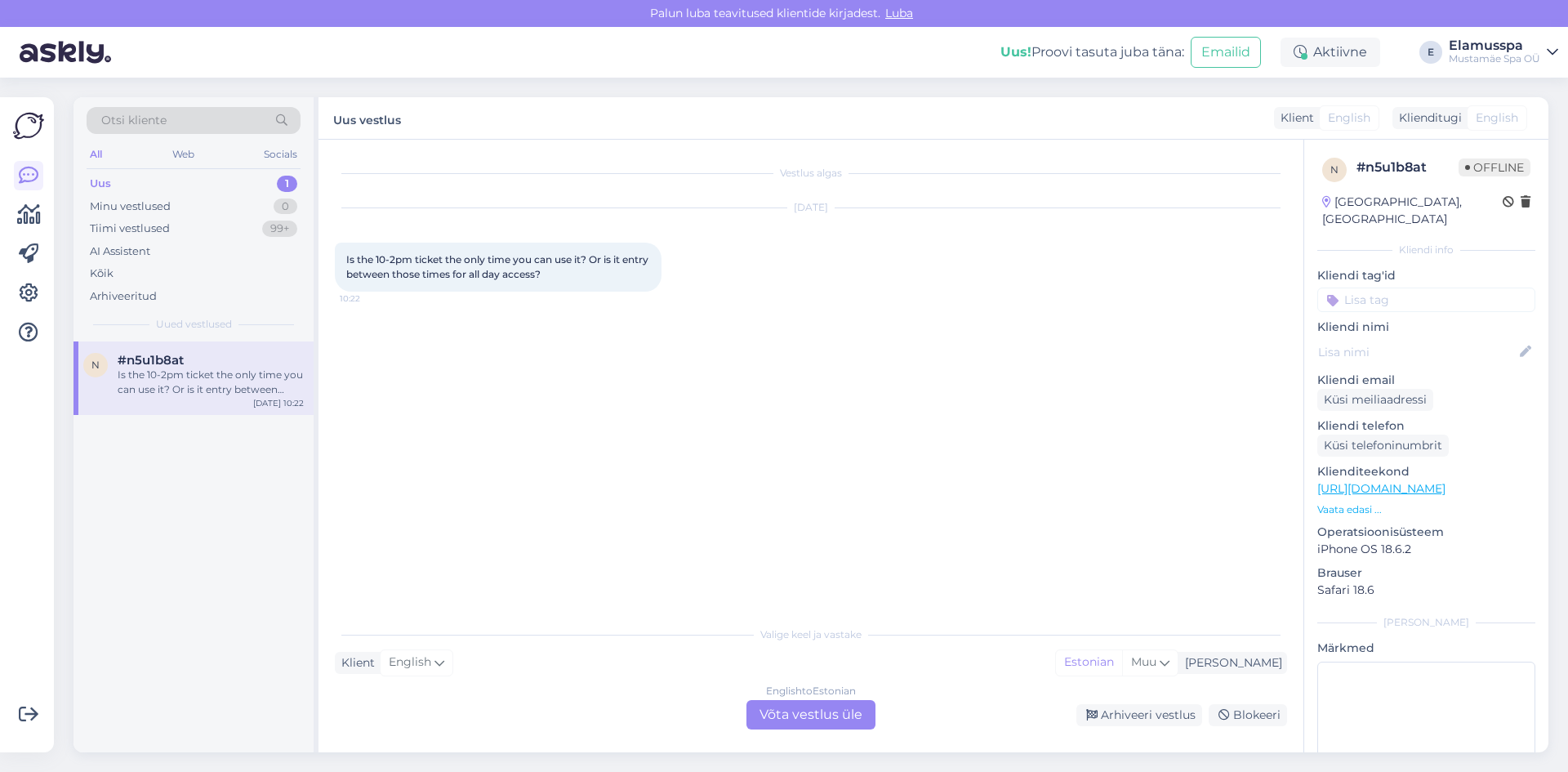
click at [811, 711] on div "English to Estonian Võta vestlus üle" at bounding box center [811, 714] width 129 height 30
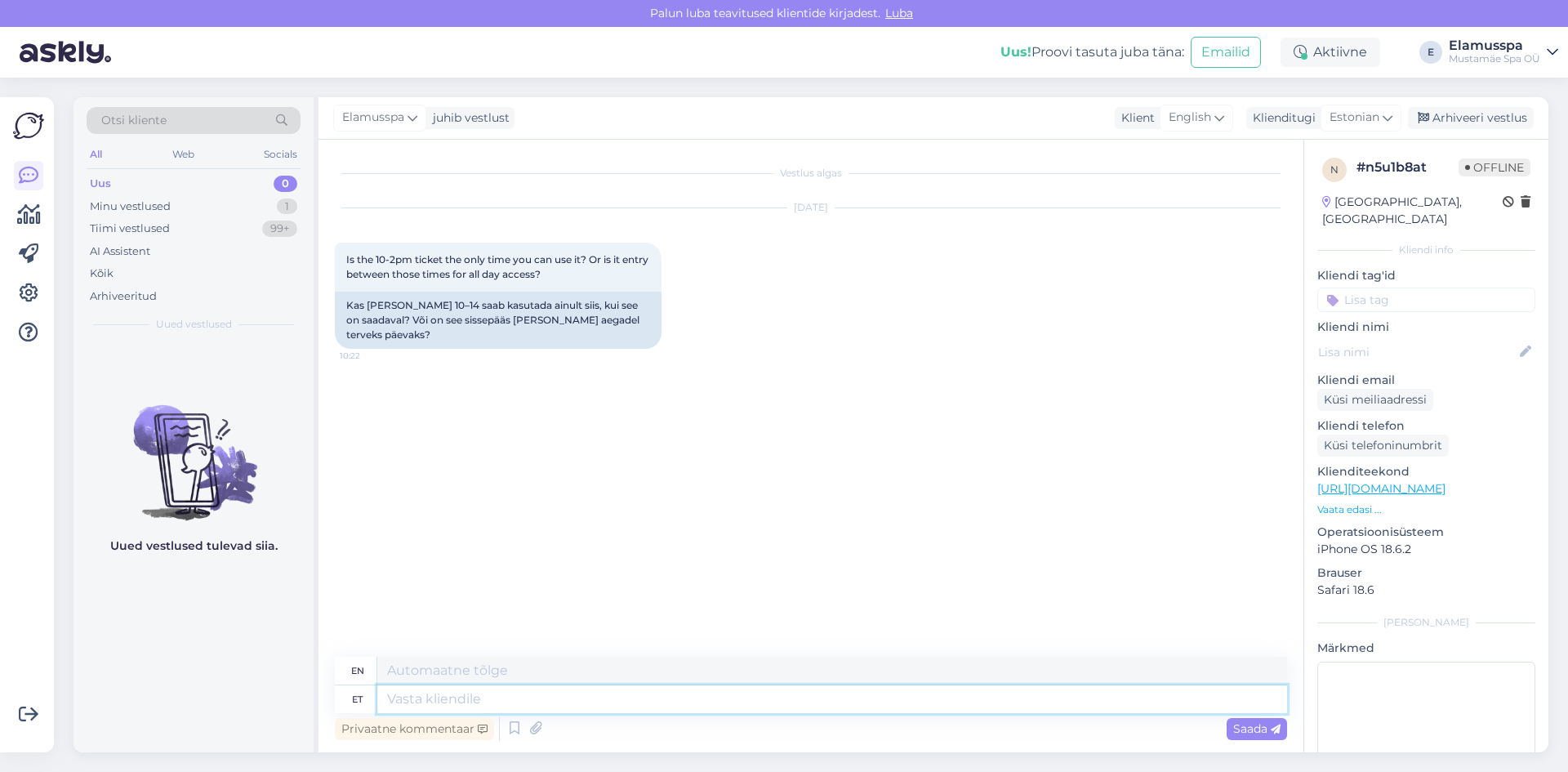
click at [672, 701] on textarea at bounding box center [832, 699] width 910 height 28
type textarea "Hello,"
type textarea "Hello, the t"
type textarea "Hello, the"
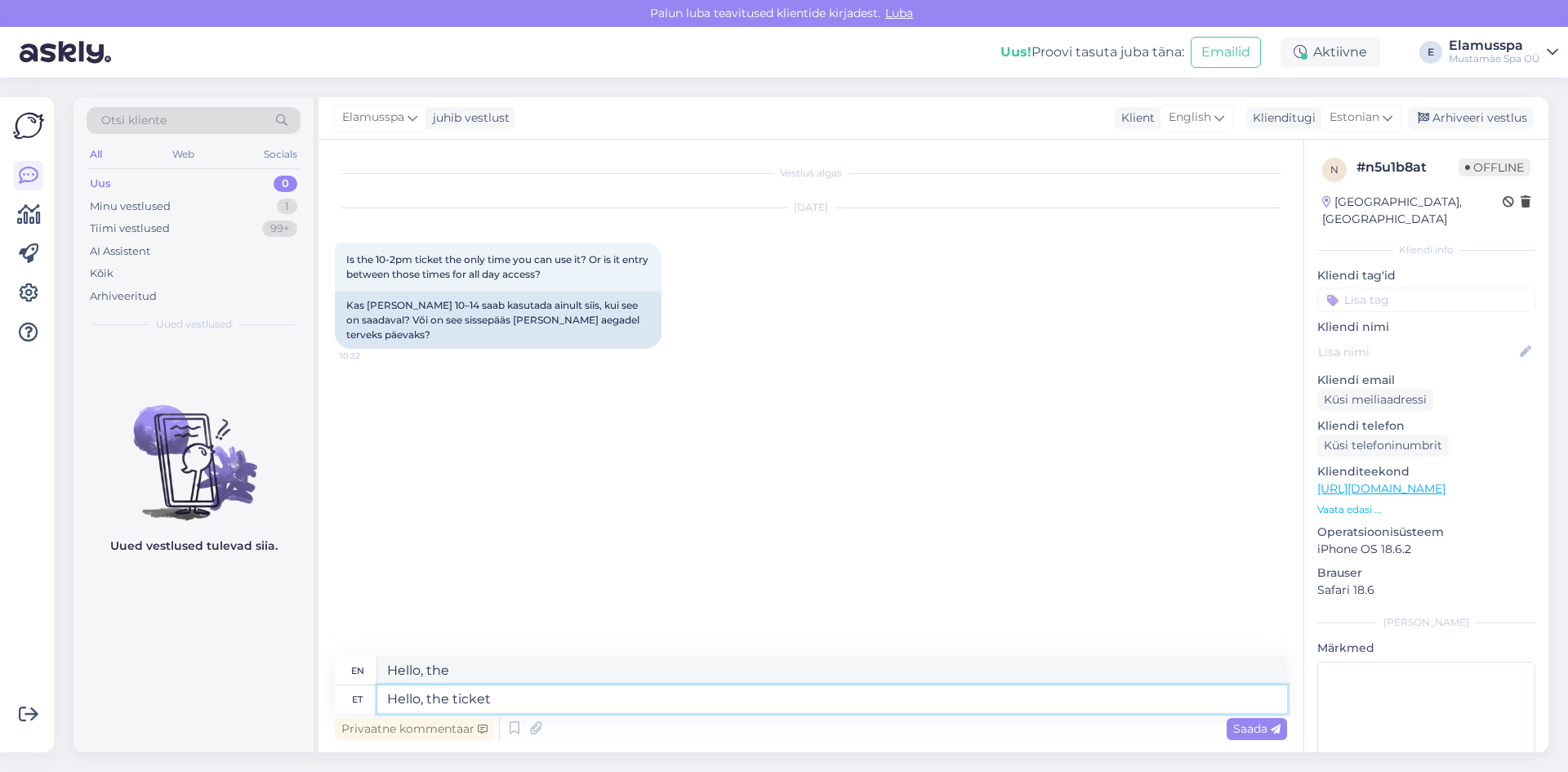
type textarea "Hello, the ticket i"
type textarea "Hello, the ticket"
type textarea "Hello, the ticket is fo"
type textarea "Hello, the ticket is"
type textarea "Hello, the ticket is for t"
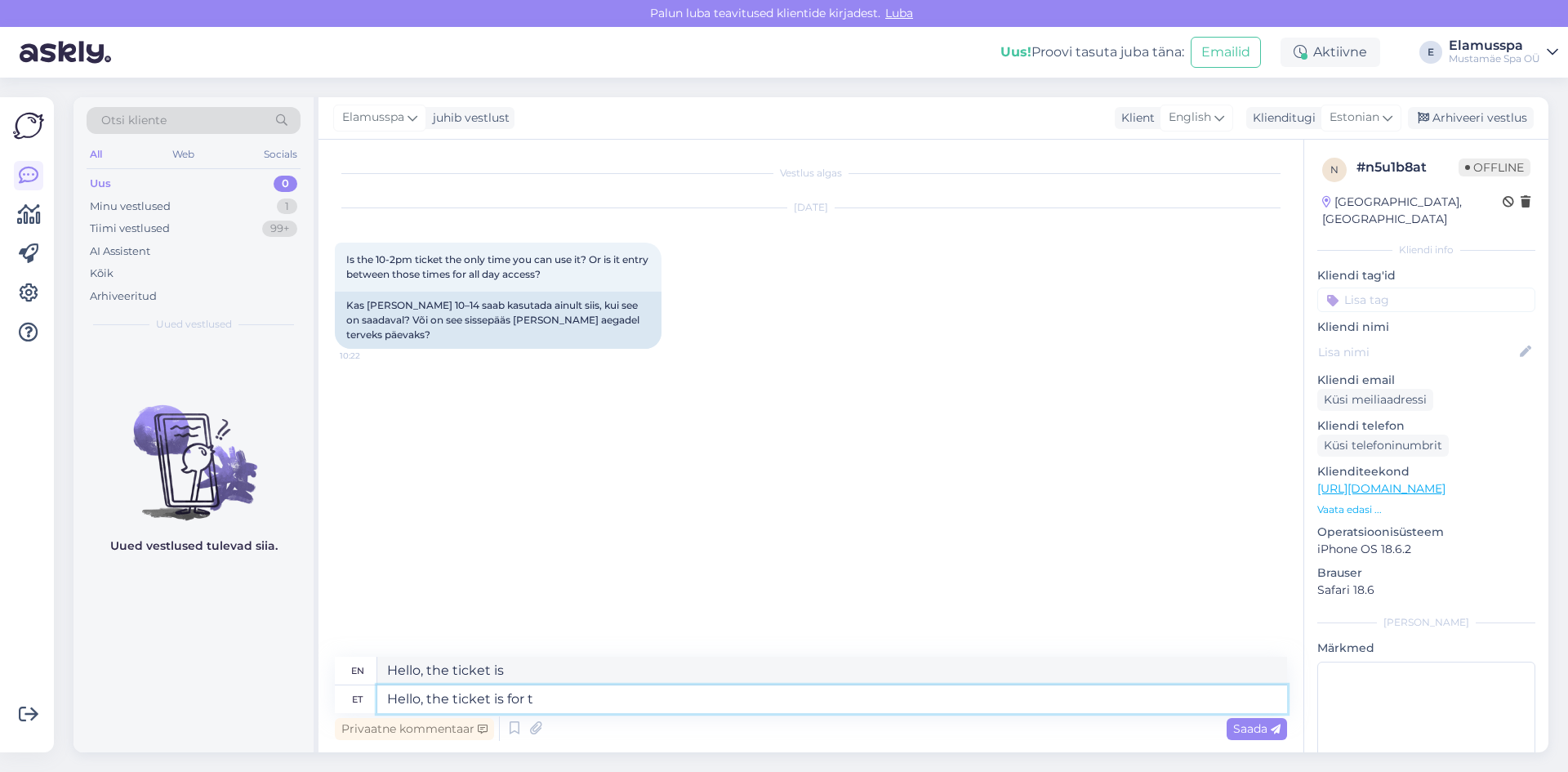
type textarea "Hello, the ticket is for"
type textarea "Hello, the ticket is for the wh"
type textarea "Hello, the ticket is for the"
type textarea "Hello, the ticket is for the whole day"
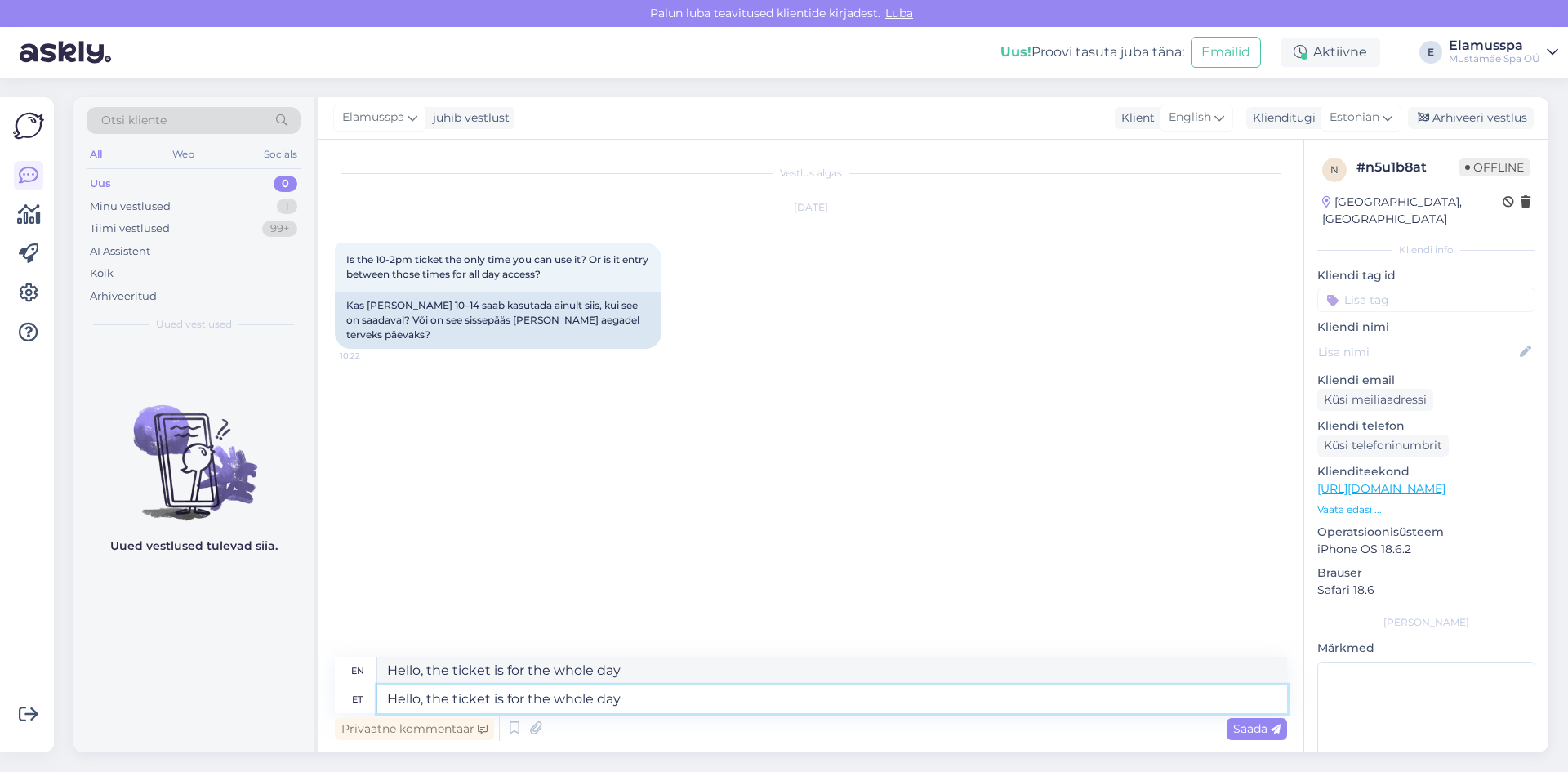
type textarea "Hello, the ticket is for the whole day"
drag, startPoint x: 692, startPoint y: 674, endPoint x: 0, endPoint y: 603, distance: 695.6
click at [0, 603] on div "Võimalused Veendu, et Askly loob sulle väärtust. Sulge Ühenda FB ja IG sõnumid …" at bounding box center [784, 425] width 1568 height 694
paste textarea
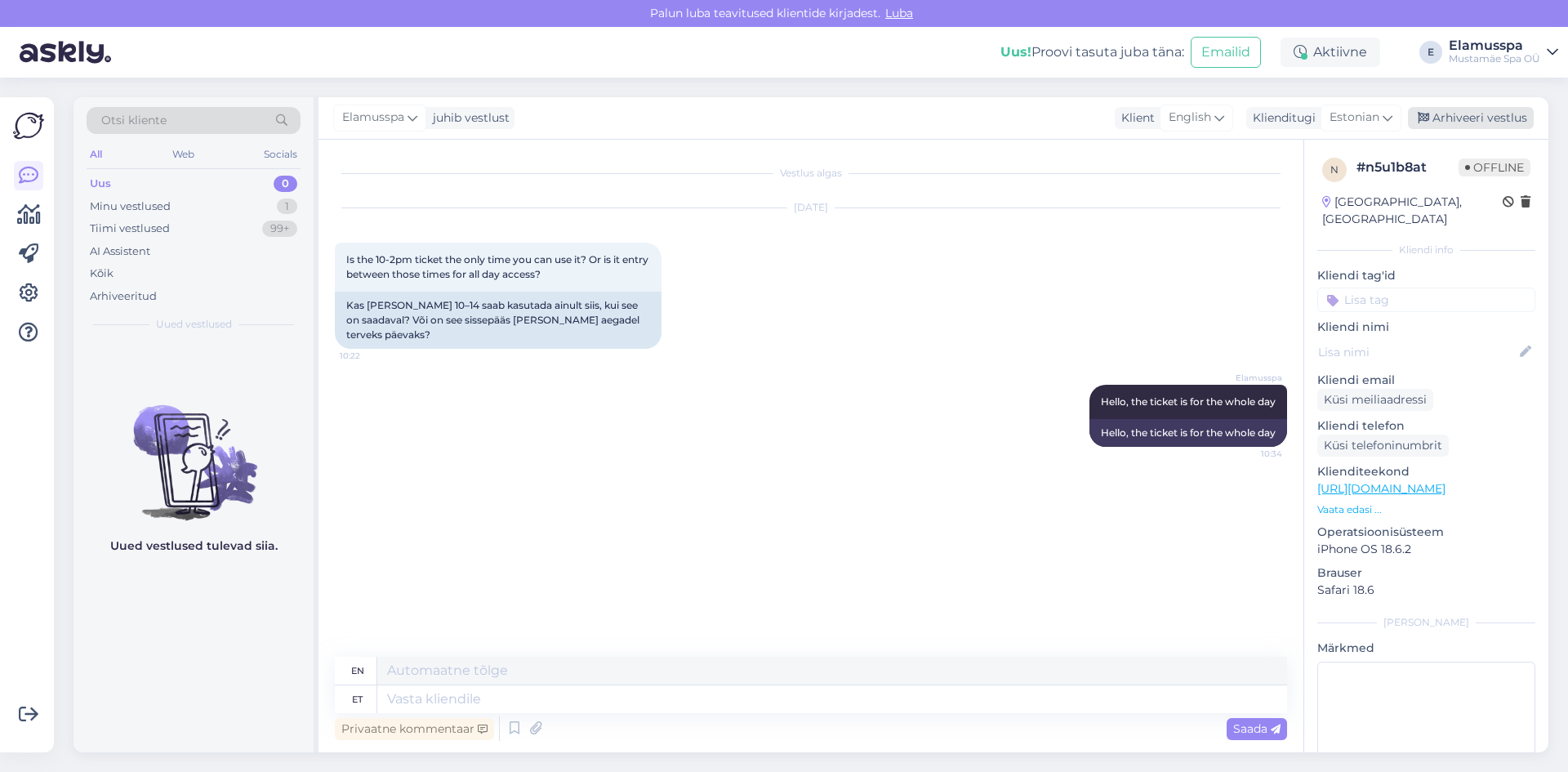
click at [1466, 121] on div "Arhiveeri vestlus" at bounding box center [1470, 118] width 126 height 22
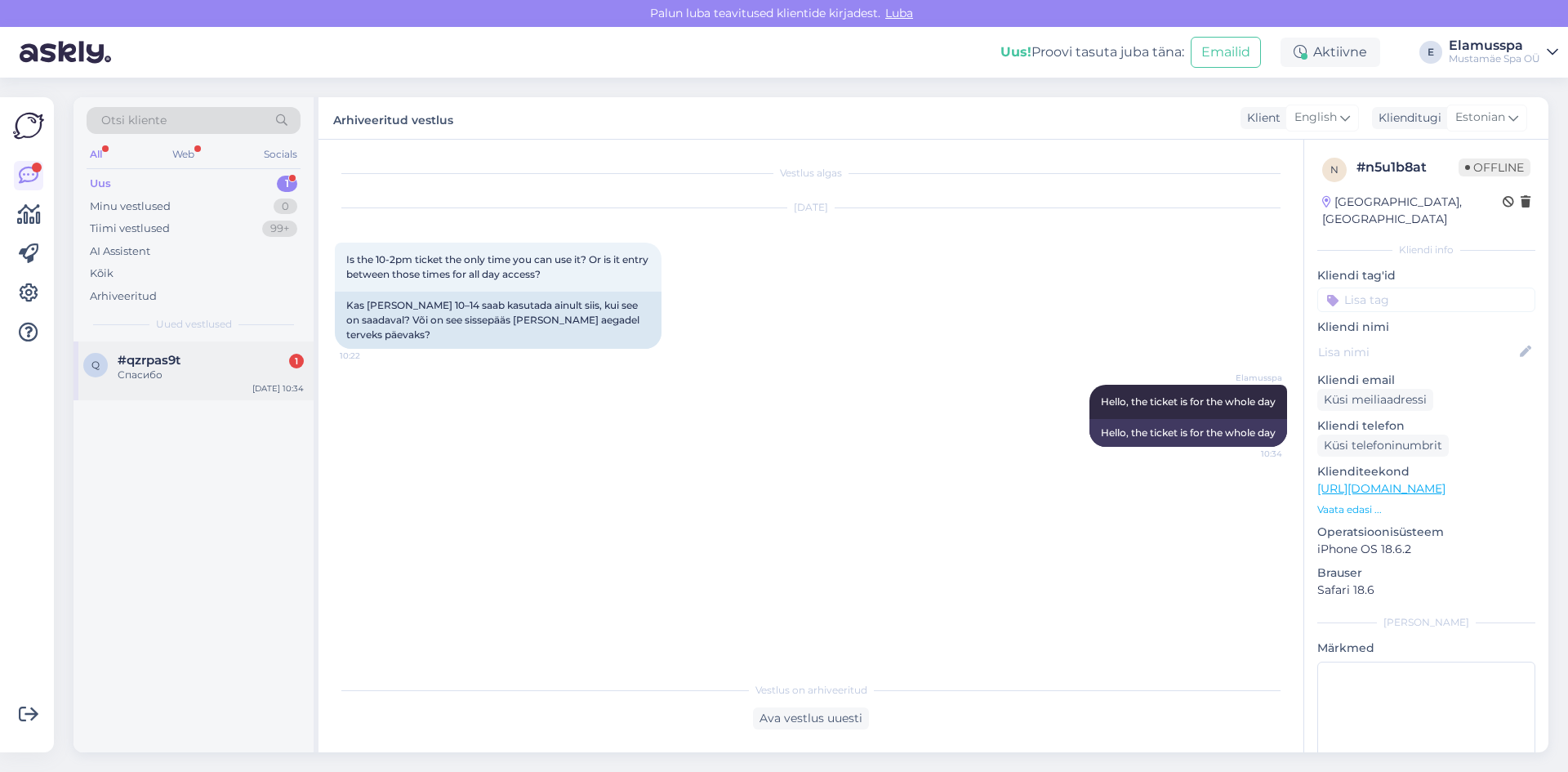
click at [152, 382] on div "q #qzrpas9t 1 Спасибо [DATE] 10:34" at bounding box center [193, 370] width 240 height 58
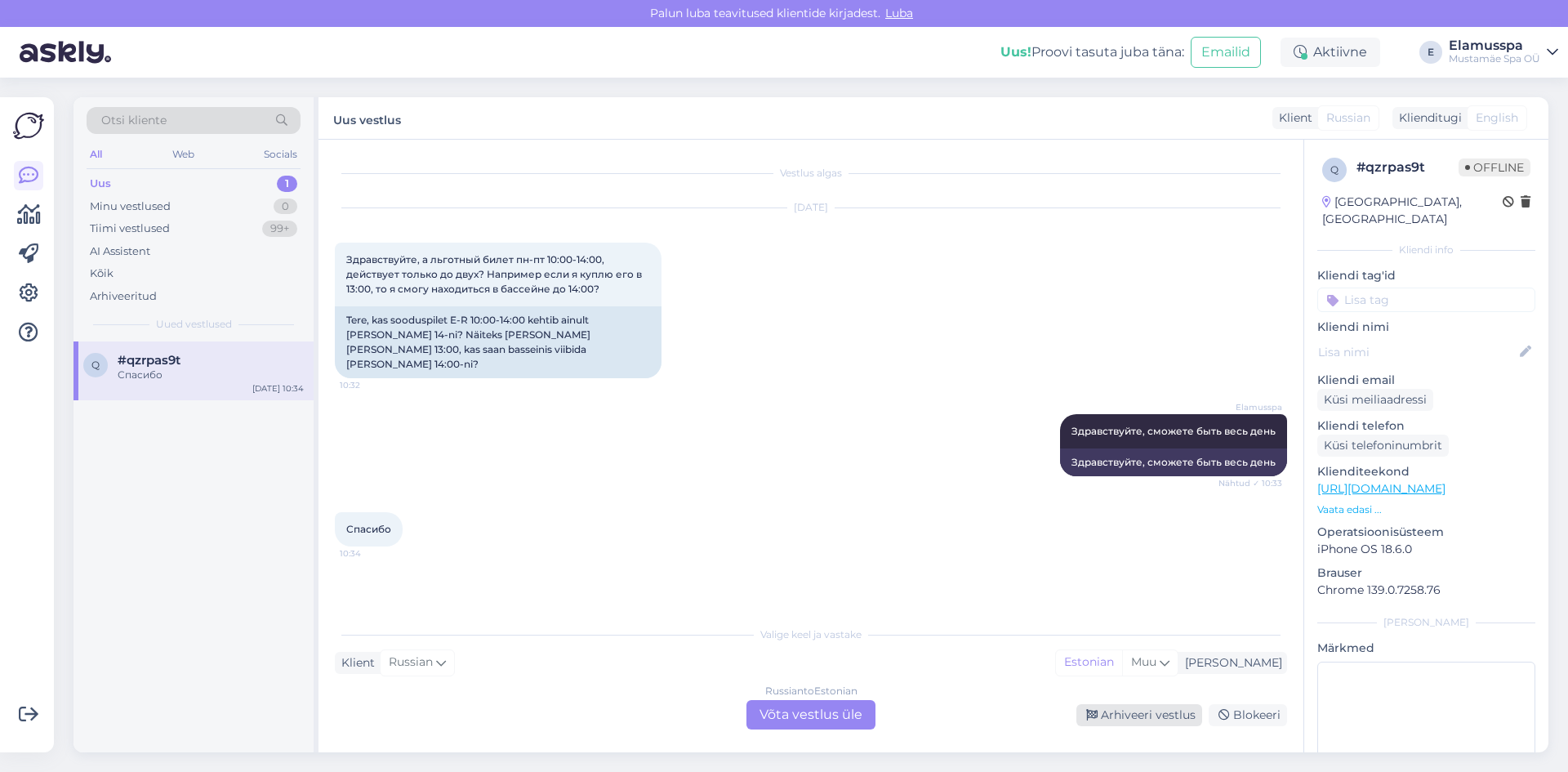
click at [1121, 713] on div "Arhiveeri vestlus" at bounding box center [1139, 714] width 126 height 22
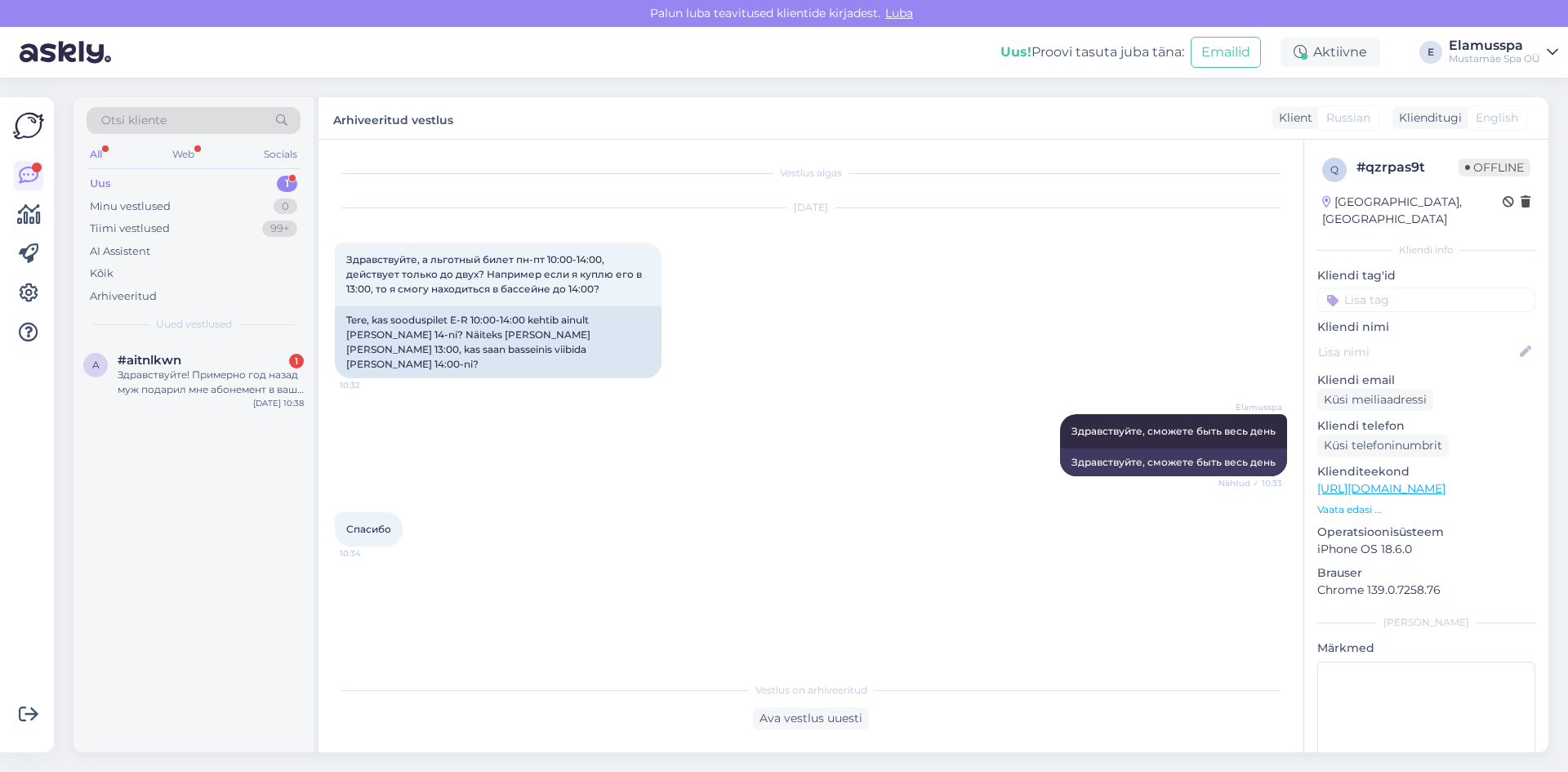
click at [912, 546] on div "[DEMOGRAPHIC_DATA] 10:34" at bounding box center [811, 529] width 952 height 71
